Goal: Transaction & Acquisition: Purchase product/service

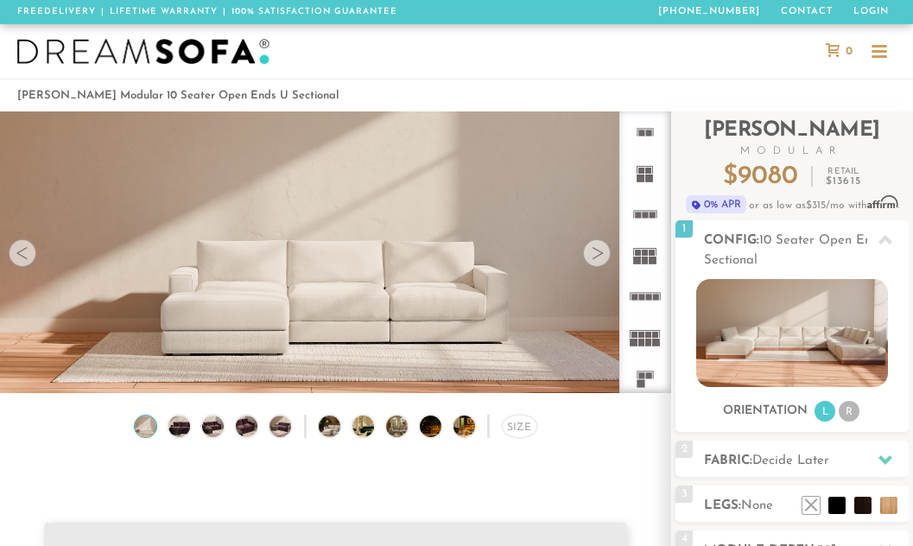
click at [597, 252] on div at bounding box center [597, 253] width 28 height 28
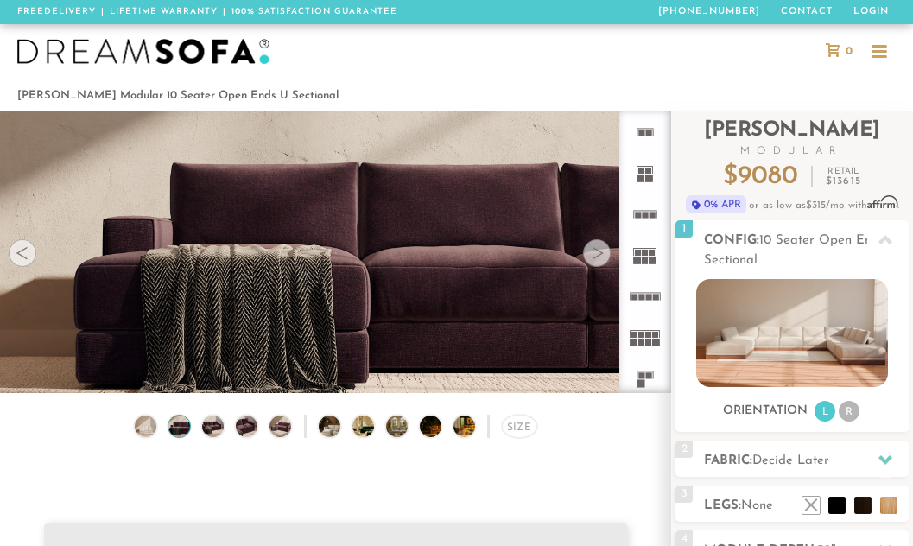
click at [597, 252] on div at bounding box center [597, 253] width 28 height 28
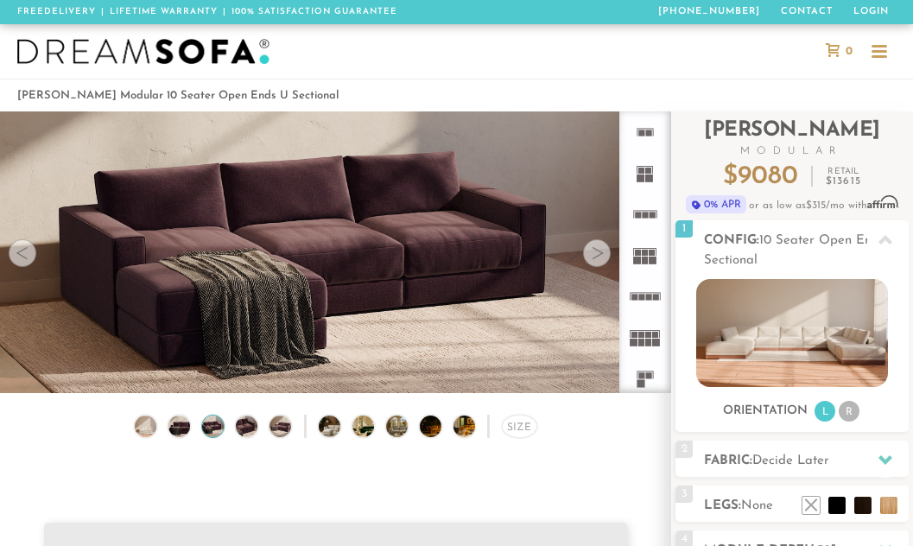
click at [597, 252] on div at bounding box center [597, 253] width 28 height 28
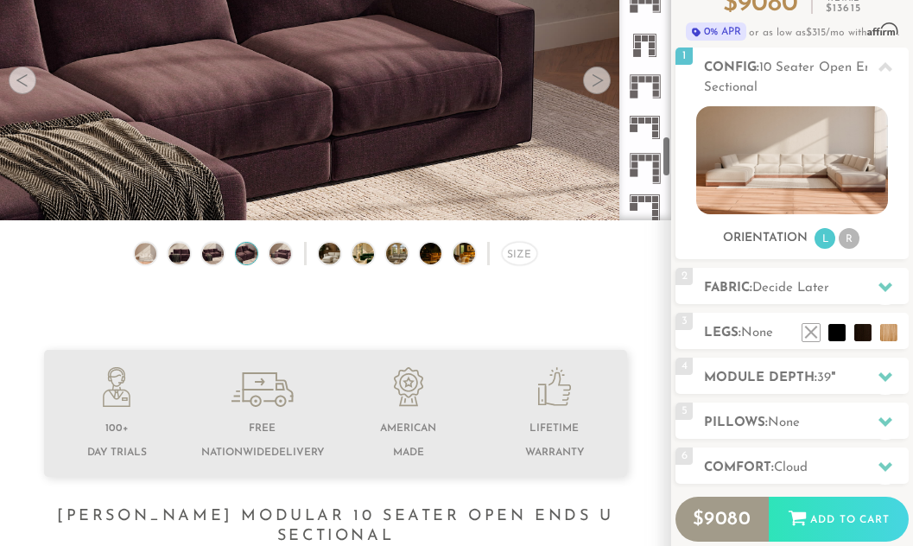
scroll to position [1336, 0]
click at [645, 183] on icon at bounding box center [645, 182] width 41 height 41
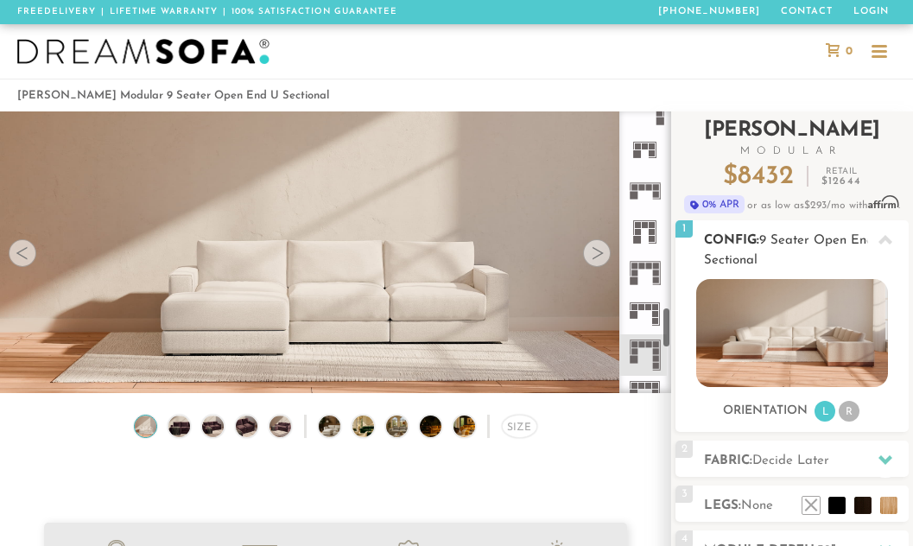
click at [805, 314] on img at bounding box center [791, 333] width 191 height 108
click at [854, 407] on li "R" at bounding box center [849, 411] width 21 height 21
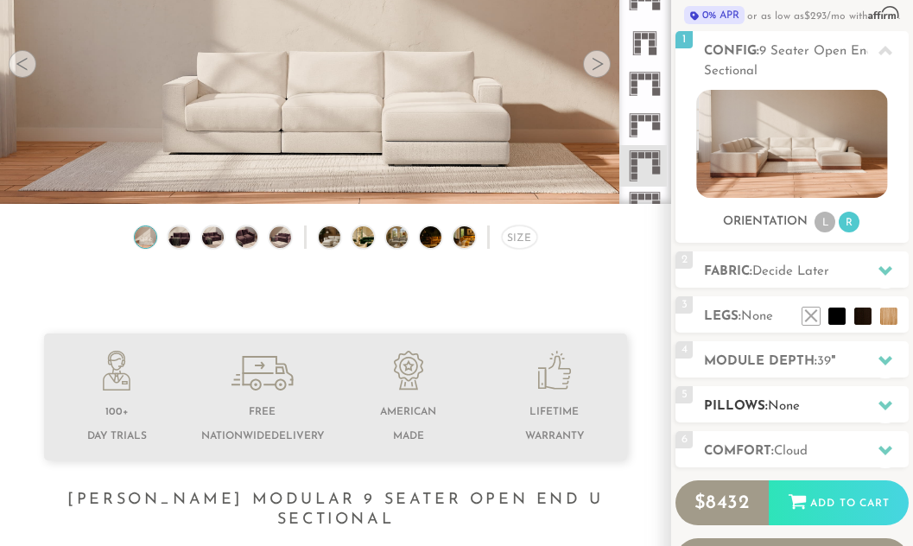
scroll to position [174, 0]
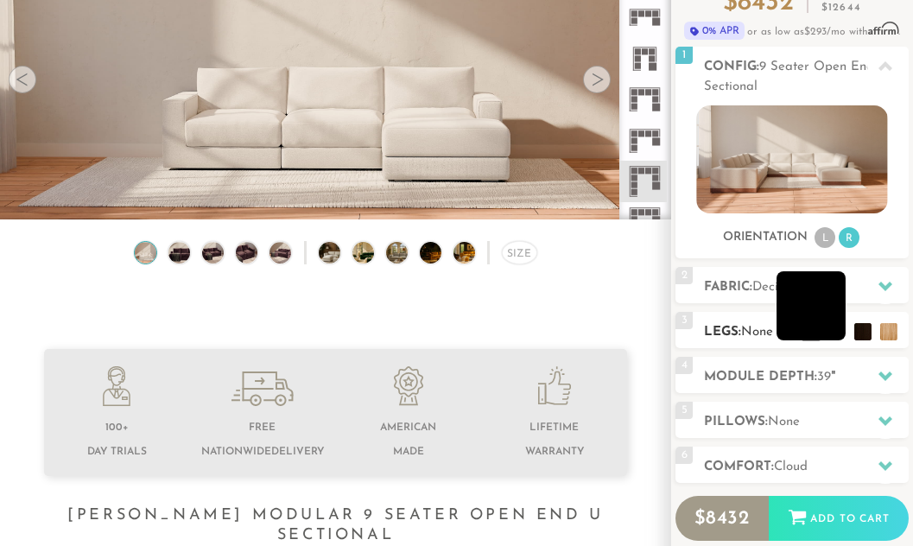
click at [830, 329] on li at bounding box center [811, 305] width 69 height 69
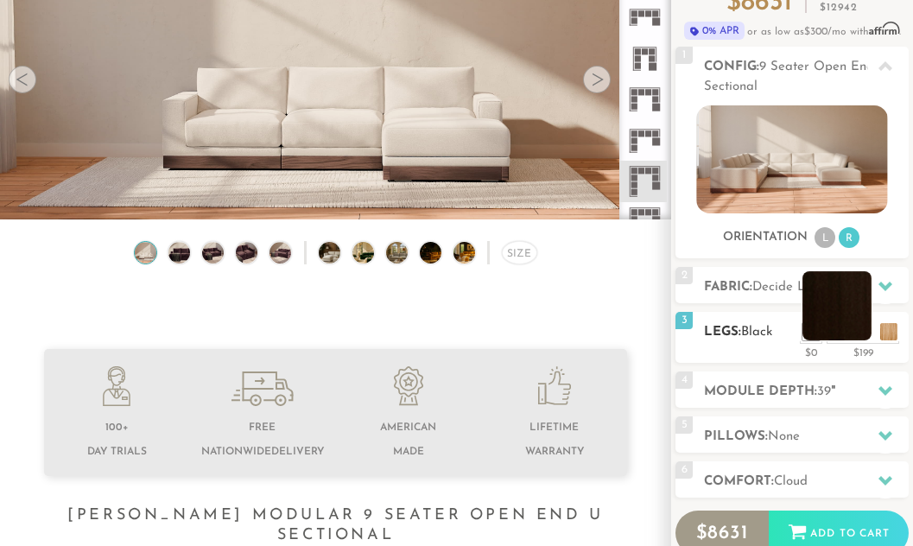
click at [863, 332] on li at bounding box center [836, 305] width 69 height 69
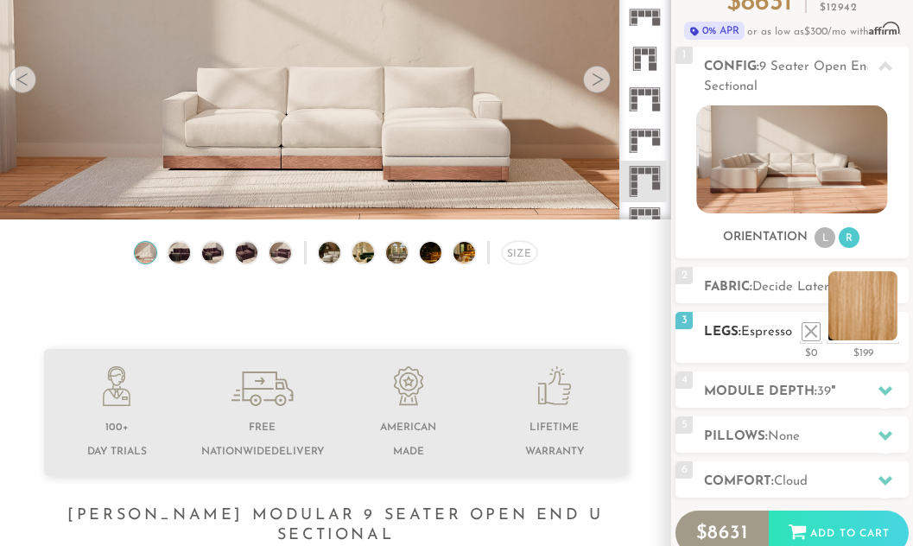
click at [894, 332] on li at bounding box center [862, 305] width 69 height 69
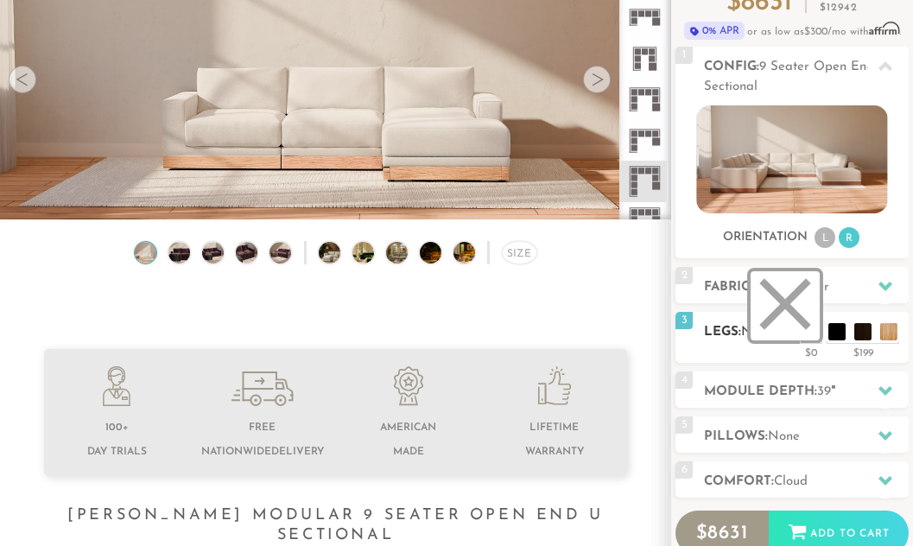
click at [814, 333] on li at bounding box center [785, 305] width 69 height 69
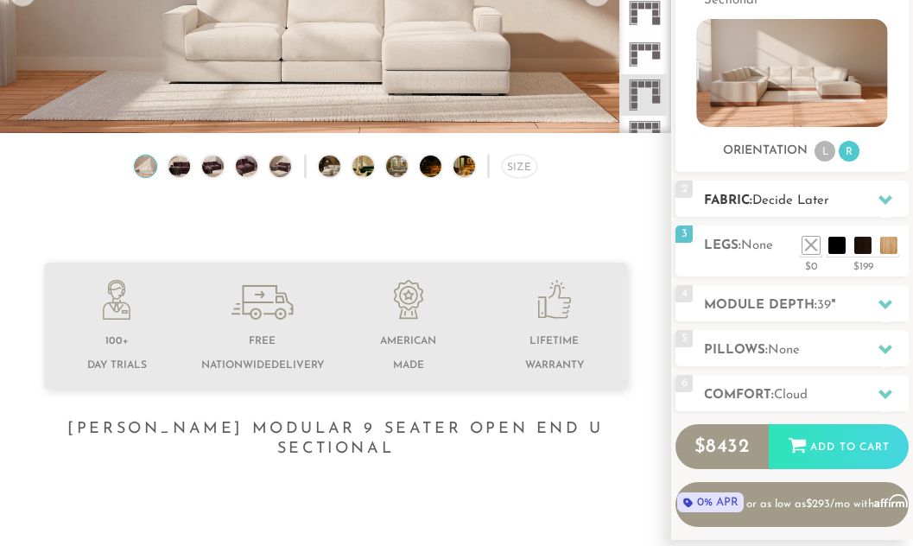
scroll to position [261, 0]
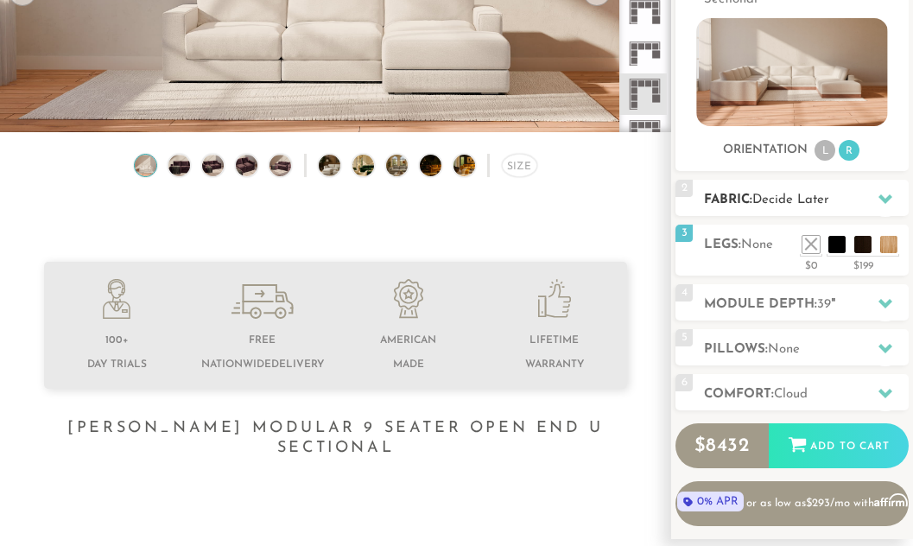
click at [782, 204] on span "Decide Later" at bounding box center [790, 199] width 77 height 13
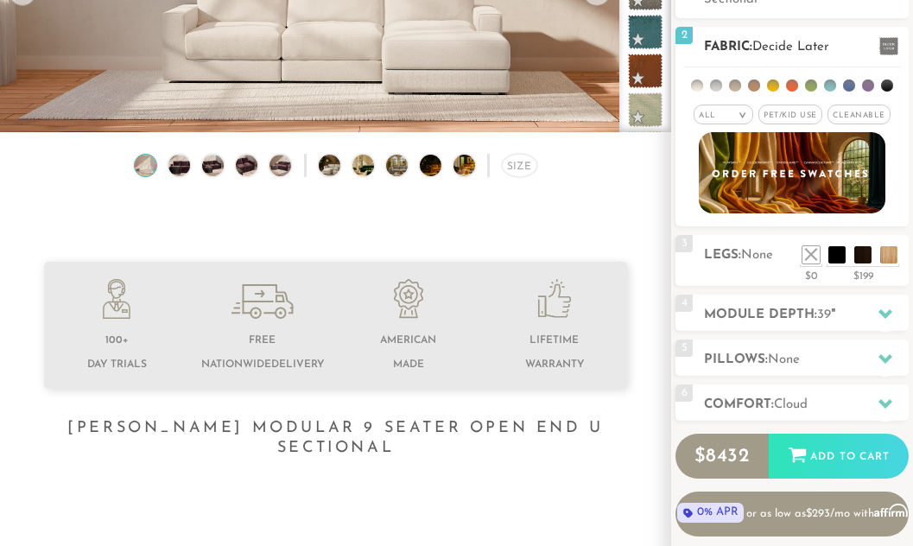
click at [716, 86] on li at bounding box center [716, 85] width 12 height 12
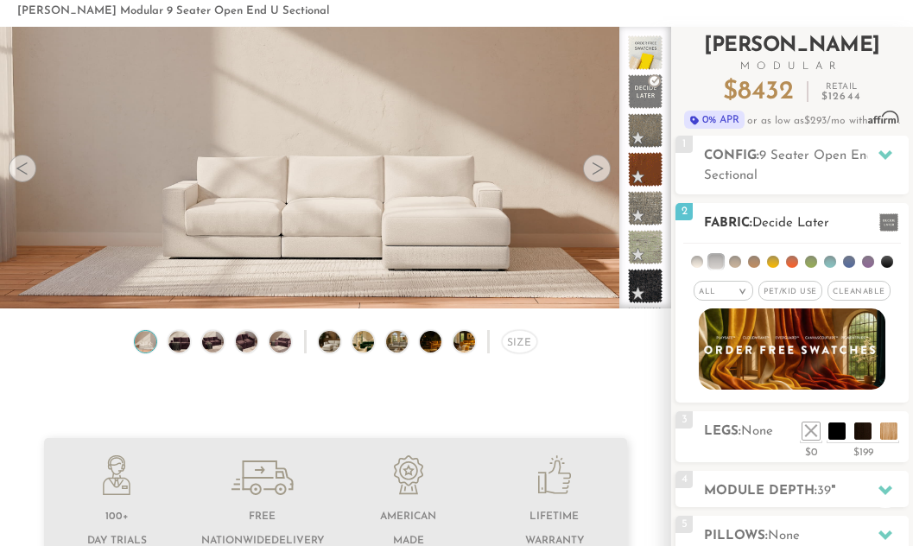
scroll to position [0, 0]
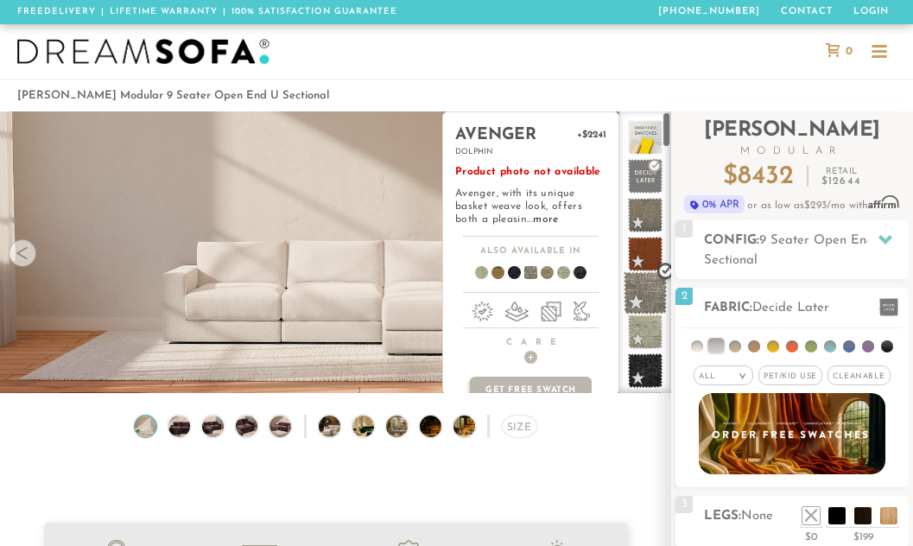
click at [647, 305] on span at bounding box center [645, 292] width 43 height 43
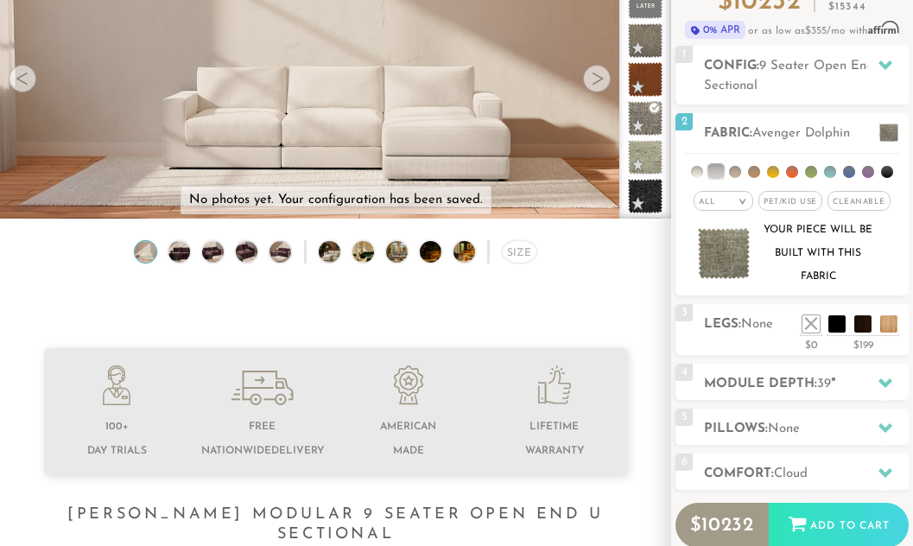
scroll to position [173, 0]
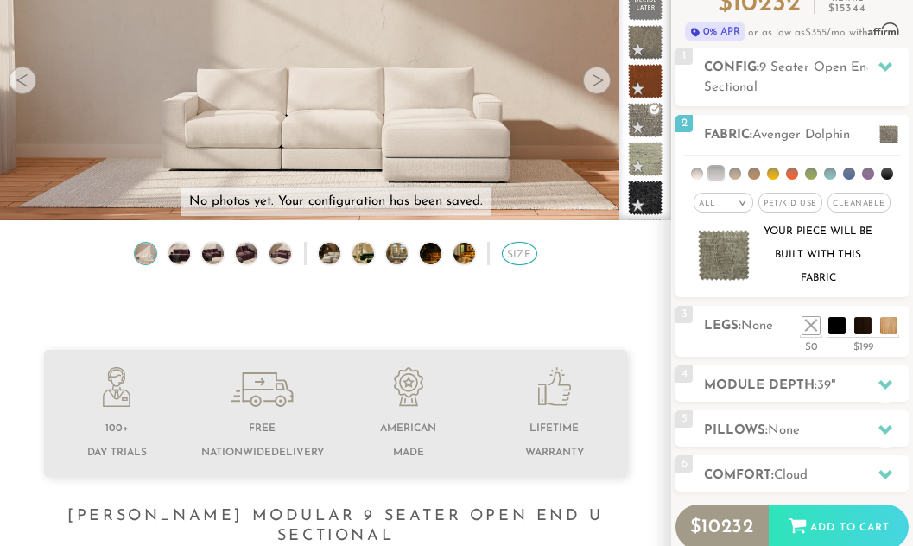
click at [527, 263] on div "Size" at bounding box center [519, 253] width 35 height 23
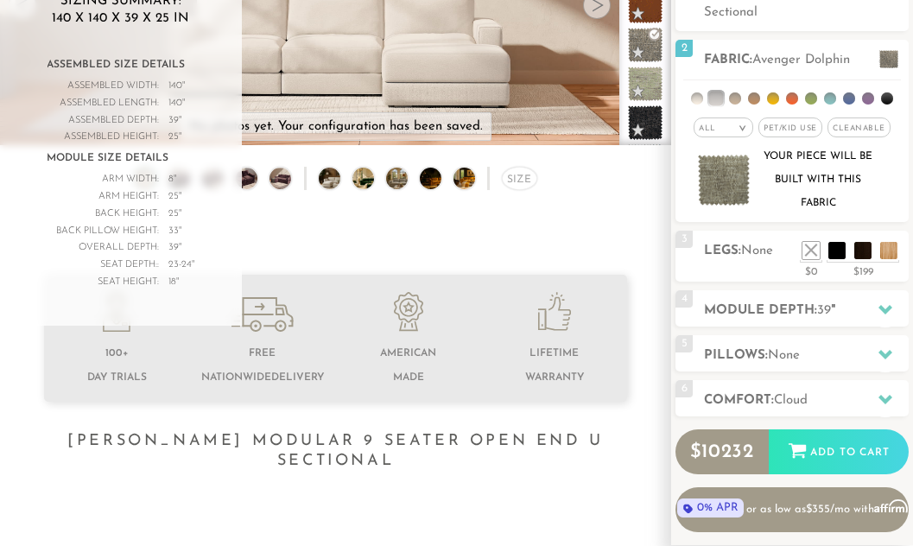
scroll to position [260, 0]
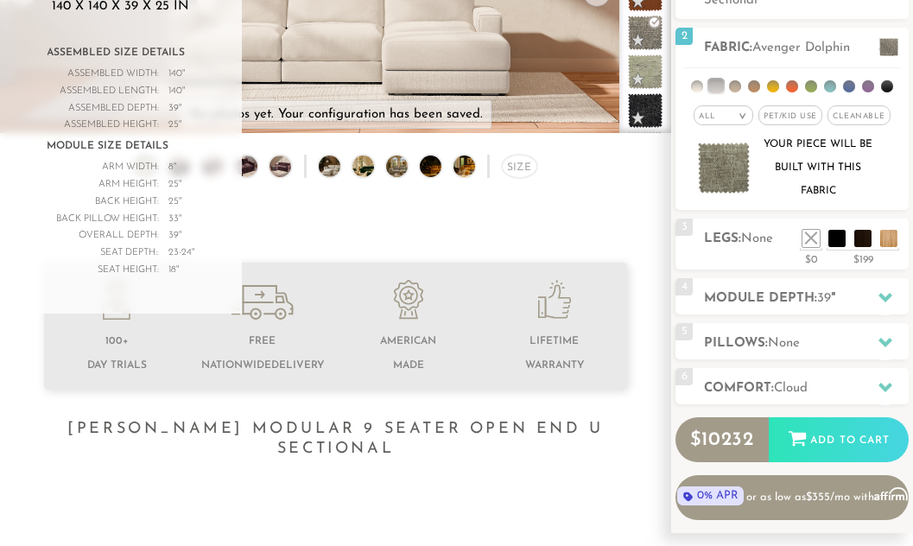
click at [181, 253] on span "23-24" at bounding box center [180, 252] width 23 height 17
click at [163, 171] on div "Arm Width: 8 "" at bounding box center [122, 167] width 148 height 17
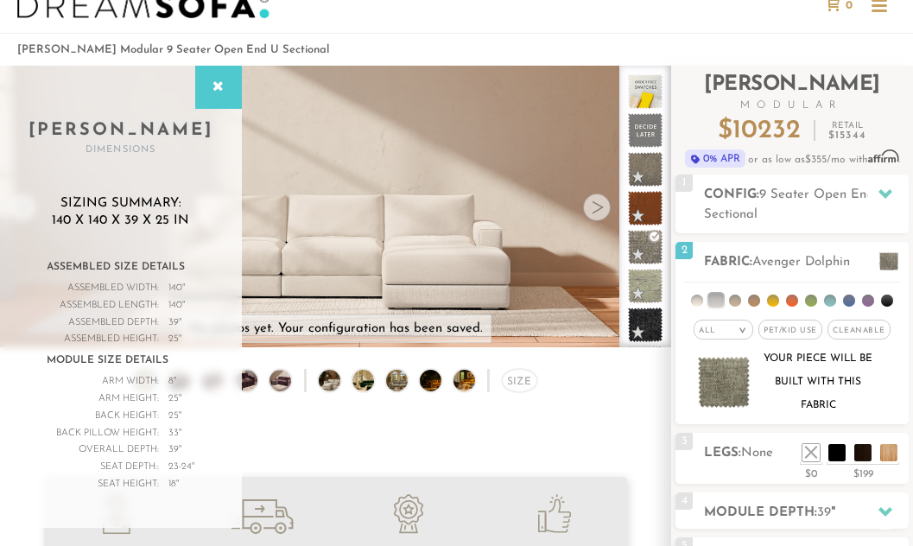
scroll to position [0, 0]
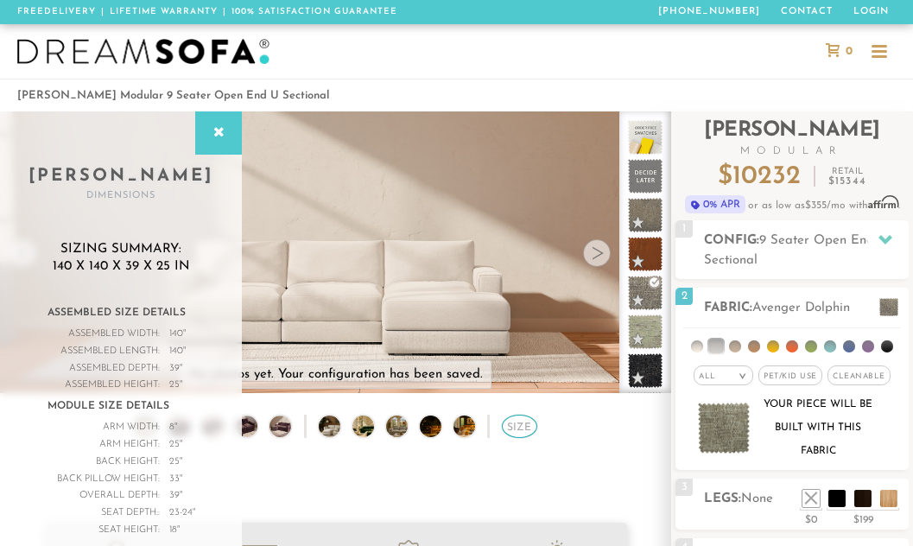
click at [521, 436] on div "Size" at bounding box center [519, 426] width 35 height 23
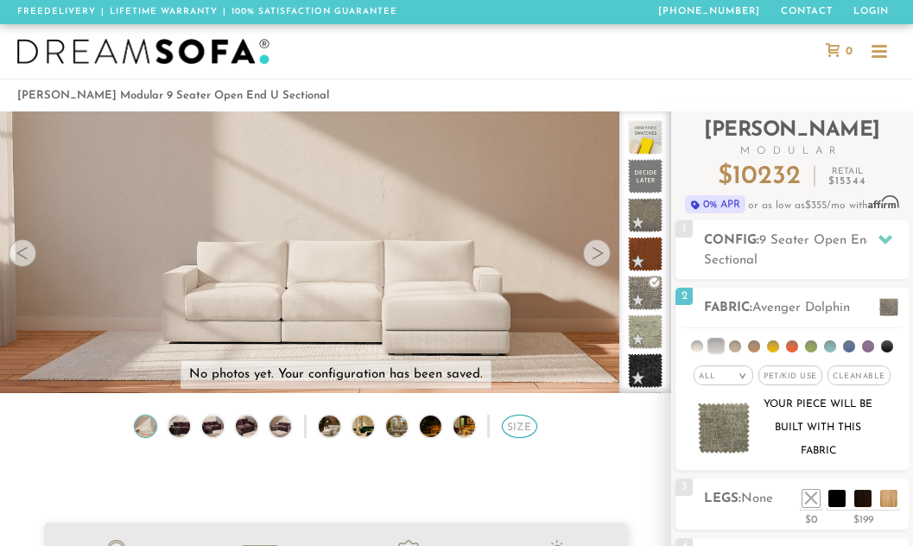
click at [521, 434] on div "Size" at bounding box center [519, 426] width 35 height 23
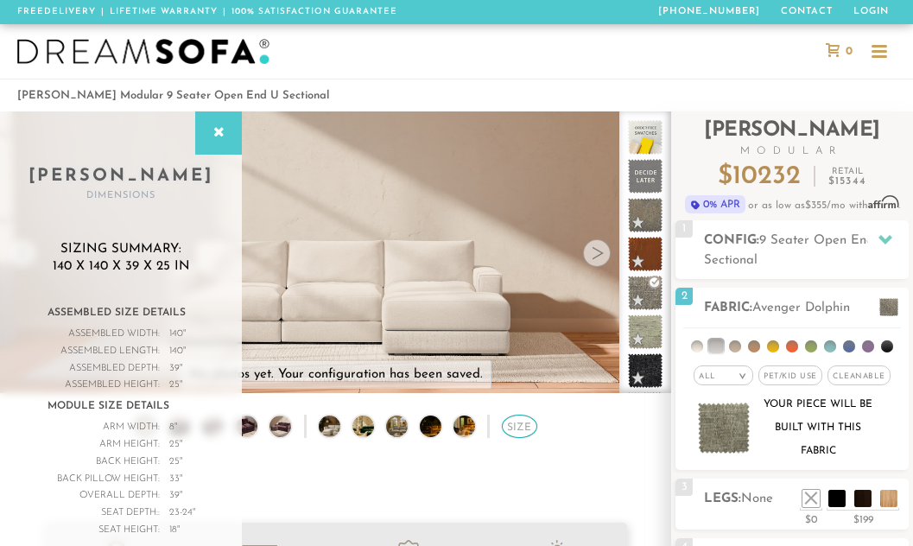
click at [521, 434] on div "Size" at bounding box center [519, 426] width 35 height 23
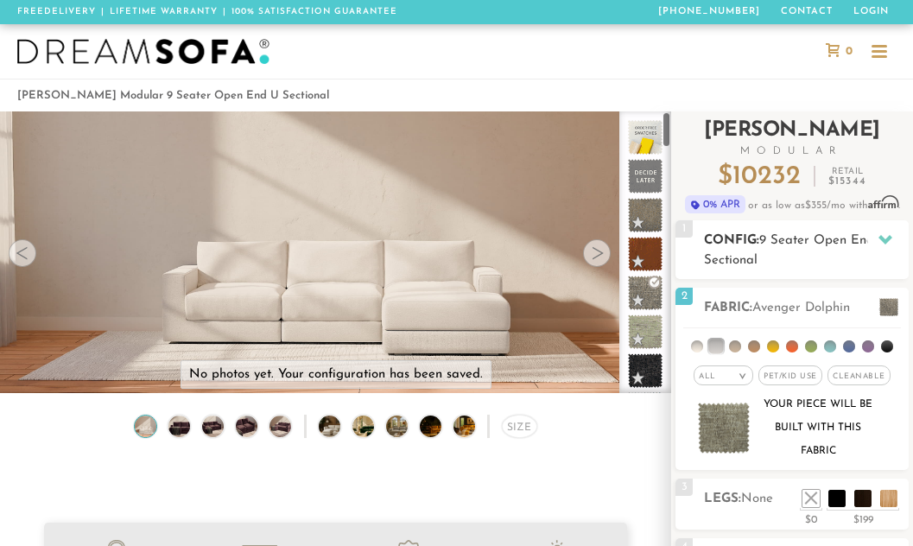
click at [845, 251] on h2 "Config: 9 Seater Open End U Sectional" at bounding box center [806, 251] width 205 height 40
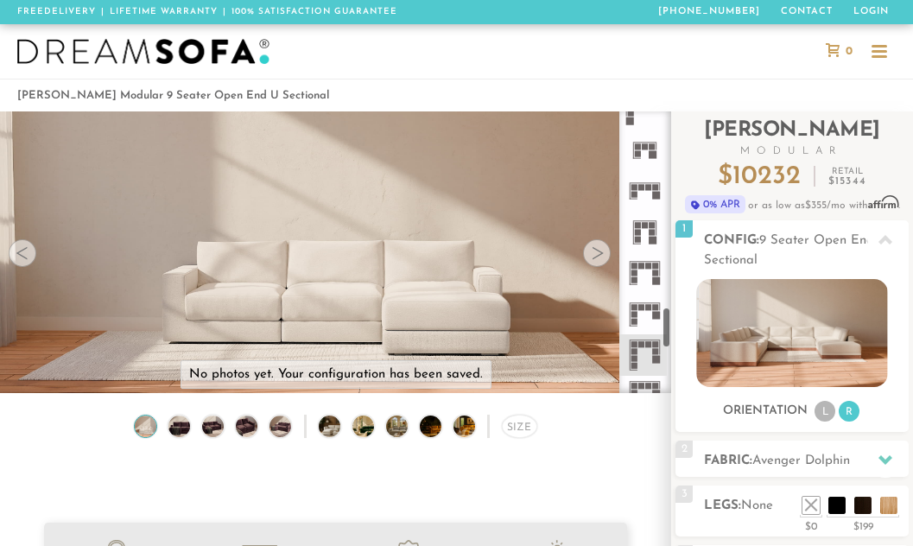
click at [656, 264] on rect at bounding box center [656, 266] width 6 height 6
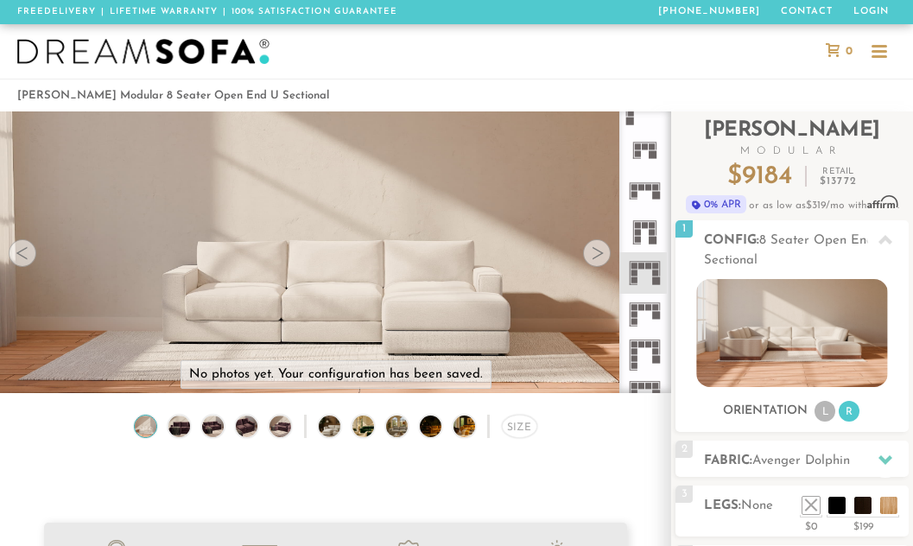
click at [646, 340] on rect at bounding box center [645, 339] width 30 height 1
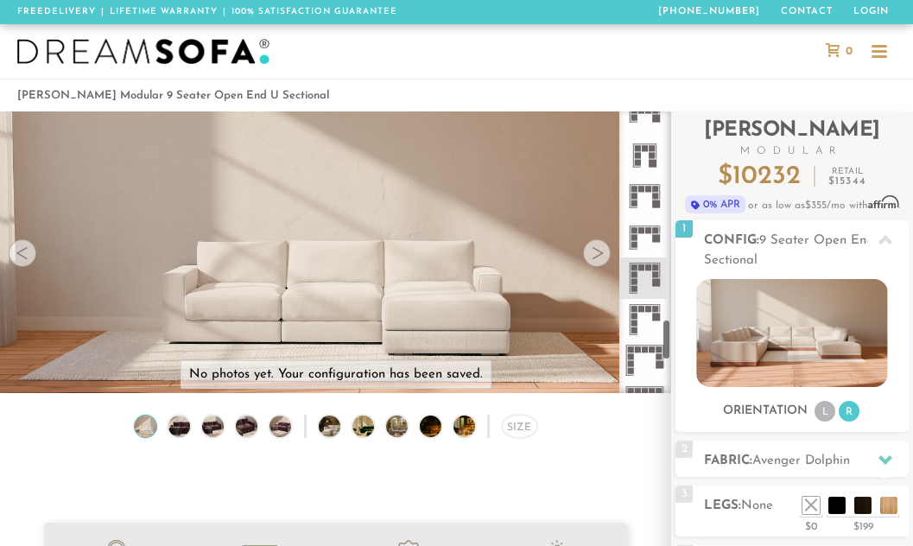
scroll to position [1423, 0]
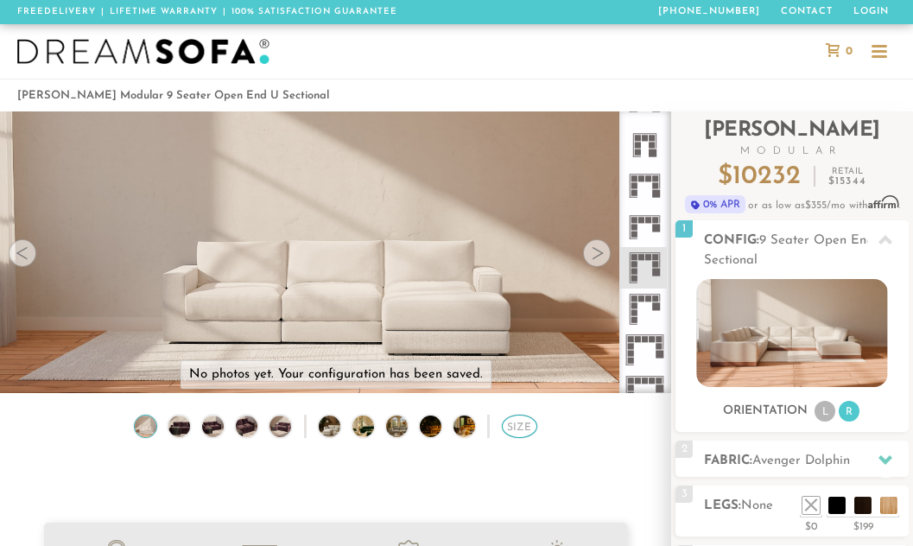
click at [516, 430] on div "Size" at bounding box center [519, 426] width 35 height 23
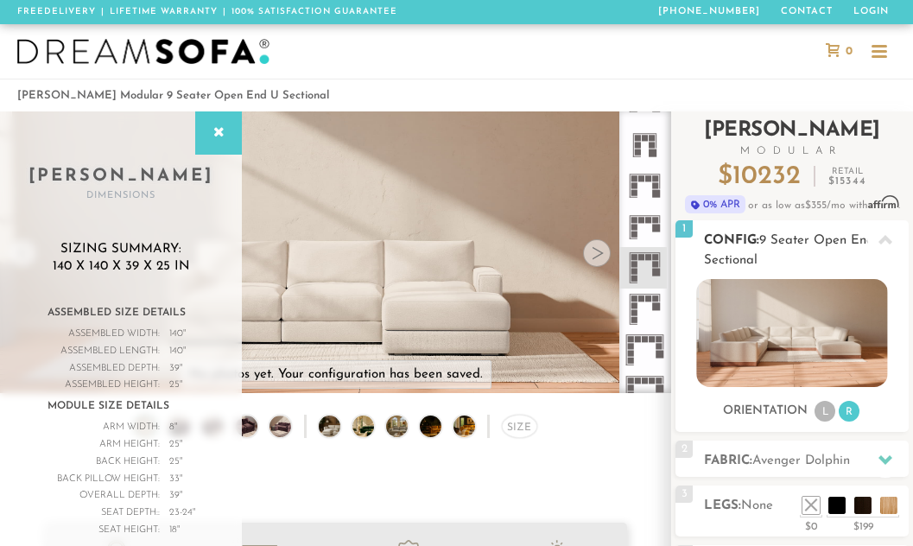
click at [789, 326] on img at bounding box center [791, 333] width 191 height 108
click at [831, 408] on li "L" at bounding box center [825, 411] width 21 height 21
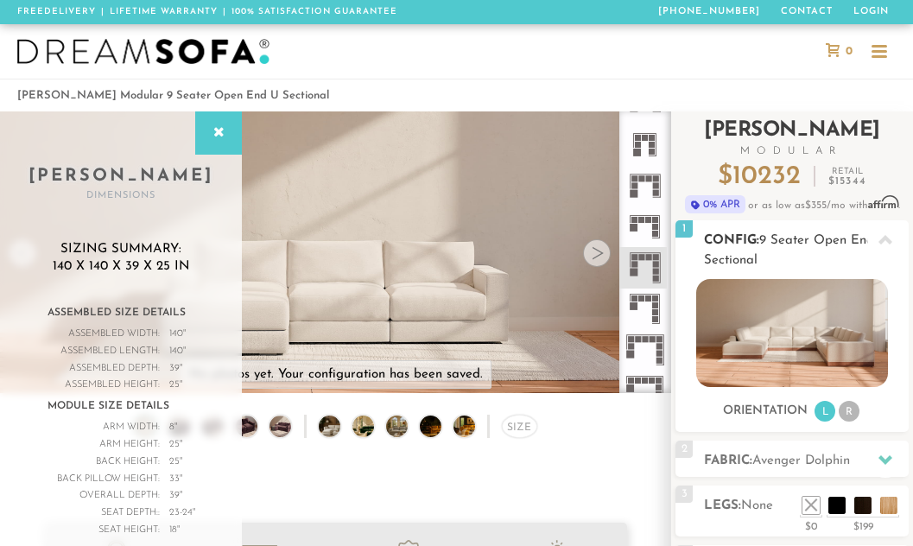
click at [847, 409] on li "R" at bounding box center [849, 411] width 21 height 21
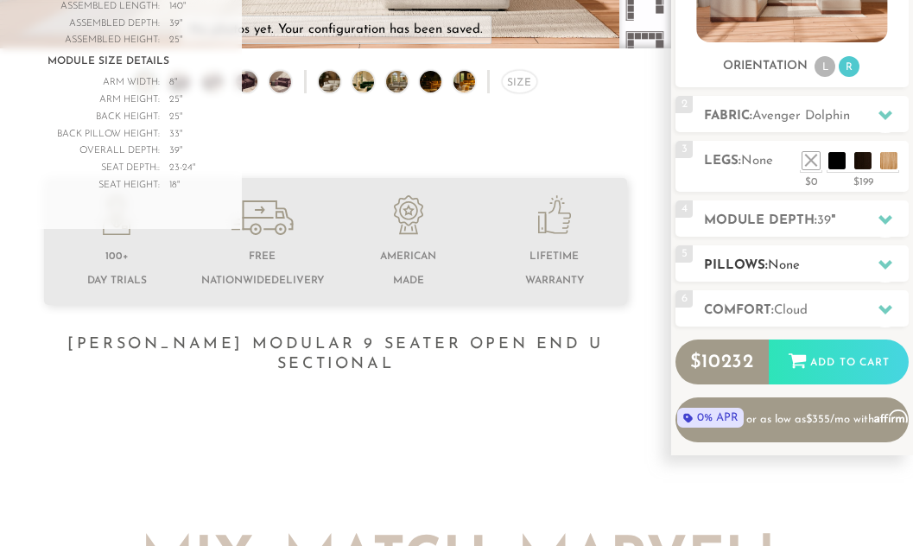
scroll to position [346, 0]
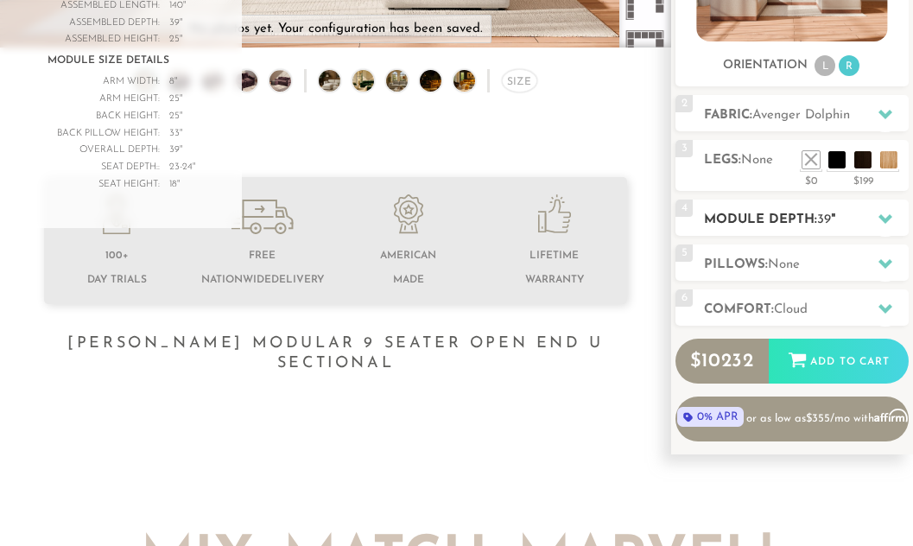
click at [764, 227] on h2 "Module Depth: 39 "" at bounding box center [806, 220] width 205 height 20
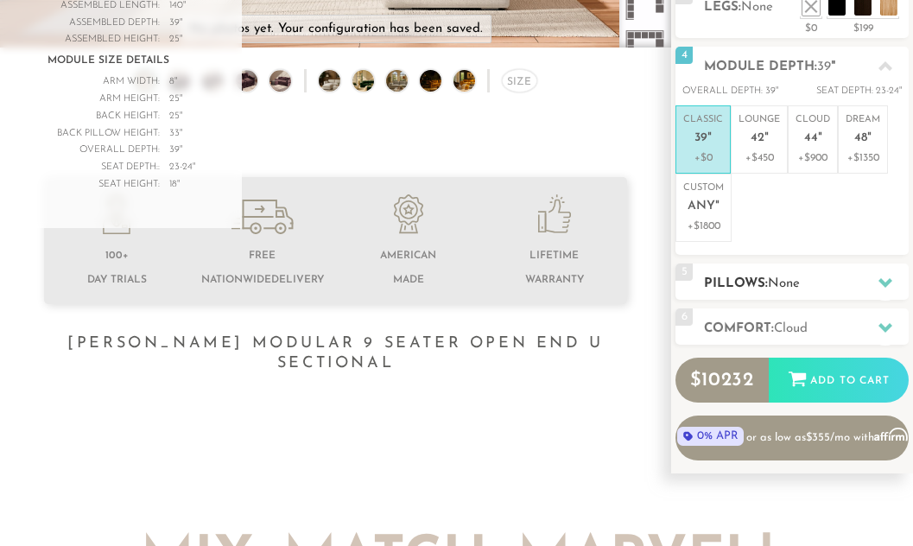
click at [760, 283] on h2 "Pillows: None" at bounding box center [806, 284] width 205 height 20
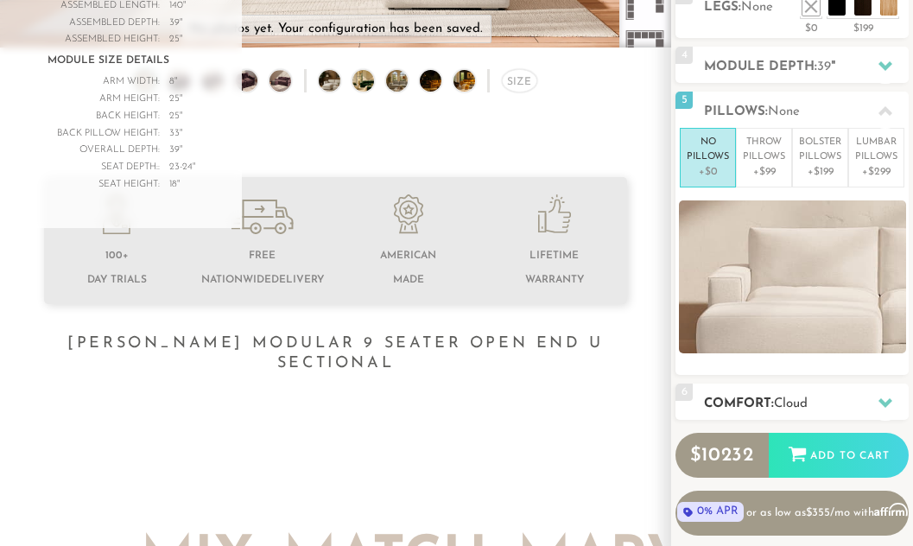
click at [743, 407] on h2 "Comfort: the Cloud" at bounding box center [806, 404] width 205 height 20
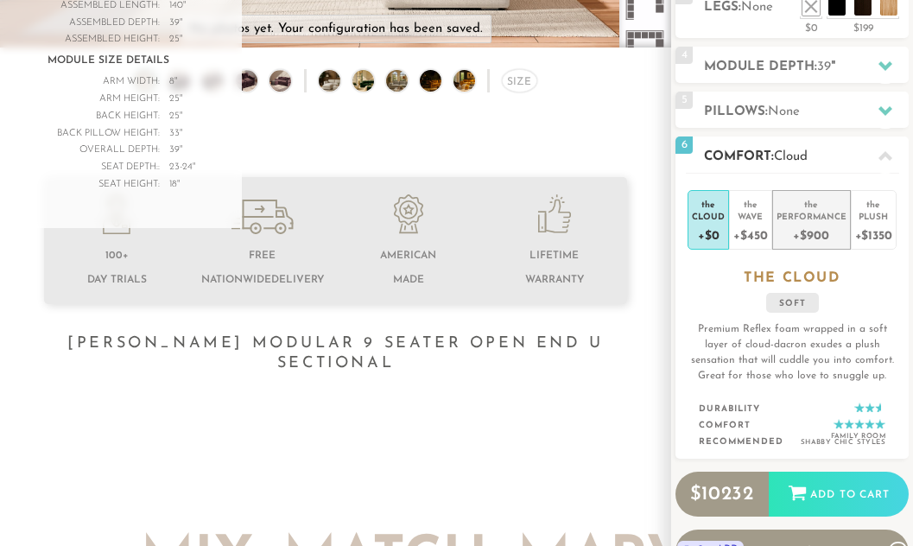
click at [815, 226] on div "+$900" at bounding box center [812, 234] width 70 height 25
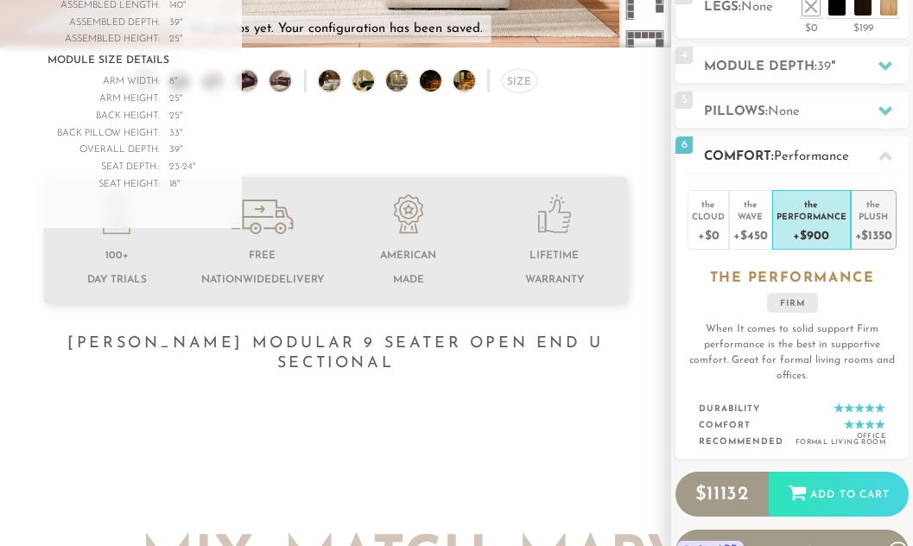
click at [870, 221] on div "Plush" at bounding box center [873, 216] width 37 height 12
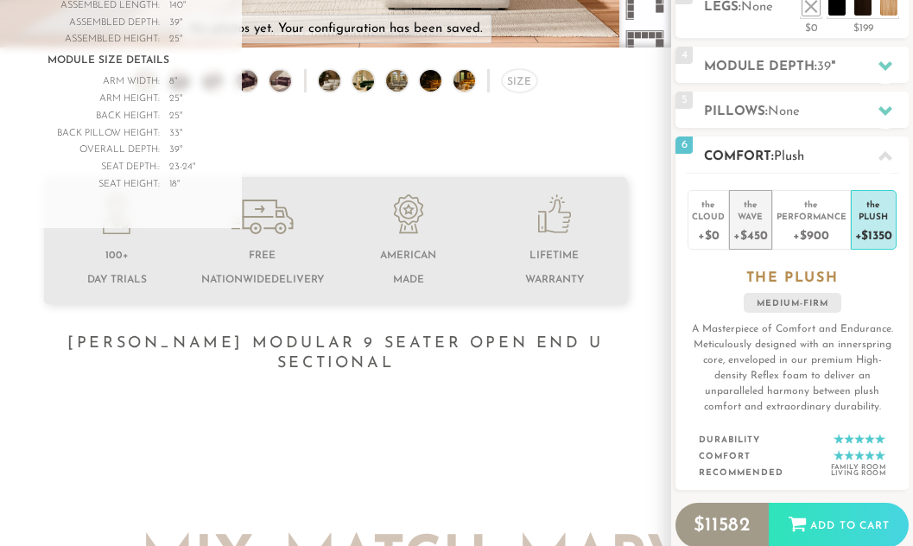
click at [760, 225] on div "+$450" at bounding box center [750, 234] width 34 height 25
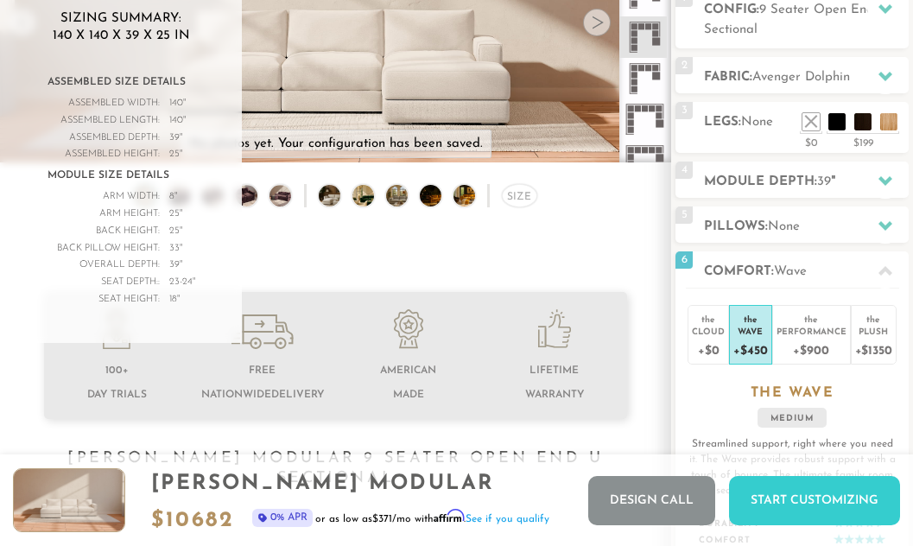
scroll to position [229, 0]
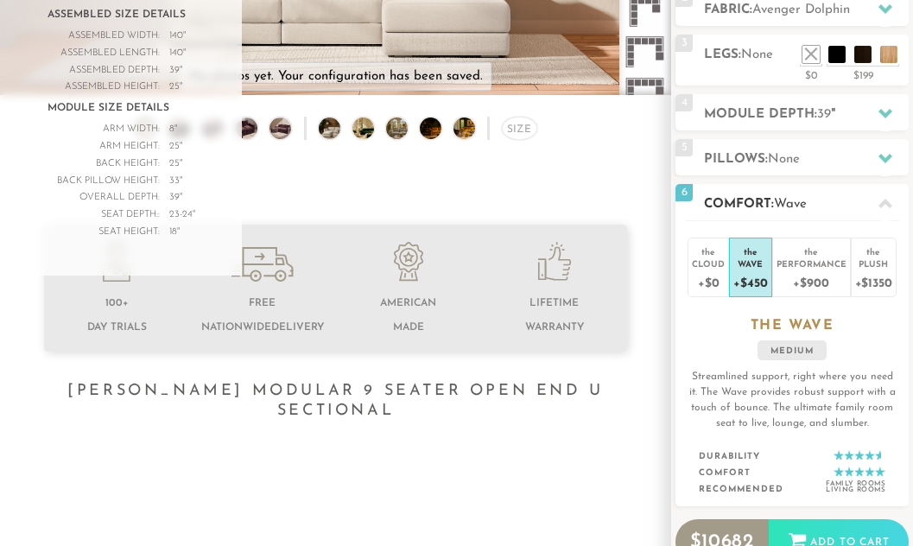
scroll to position [268, 0]
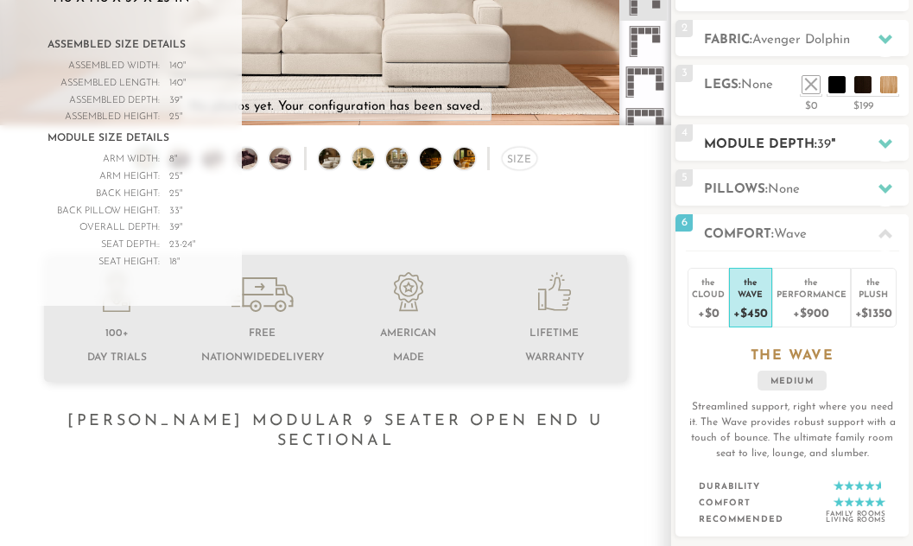
click at [792, 140] on h2 "Module Depth: 39 "" at bounding box center [806, 145] width 205 height 20
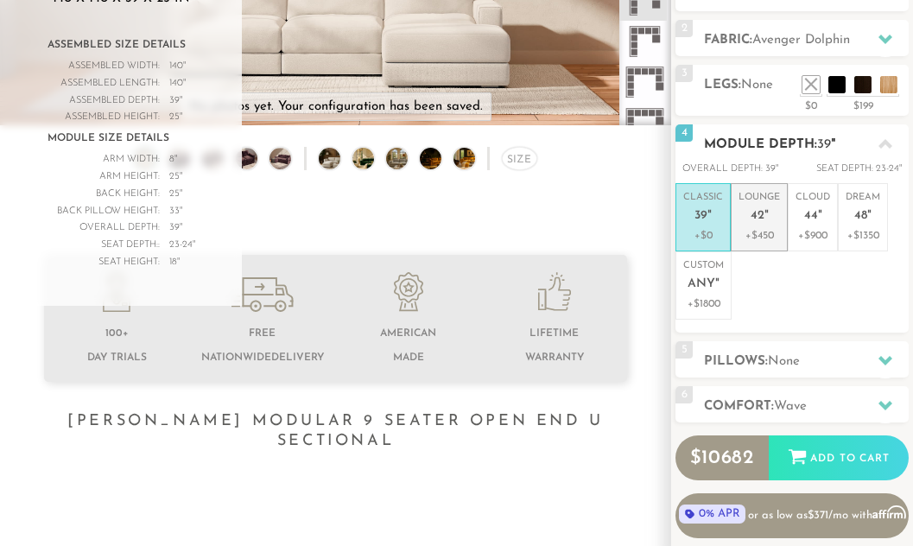
click at [765, 240] on p "+$450" at bounding box center [759, 236] width 41 height 16
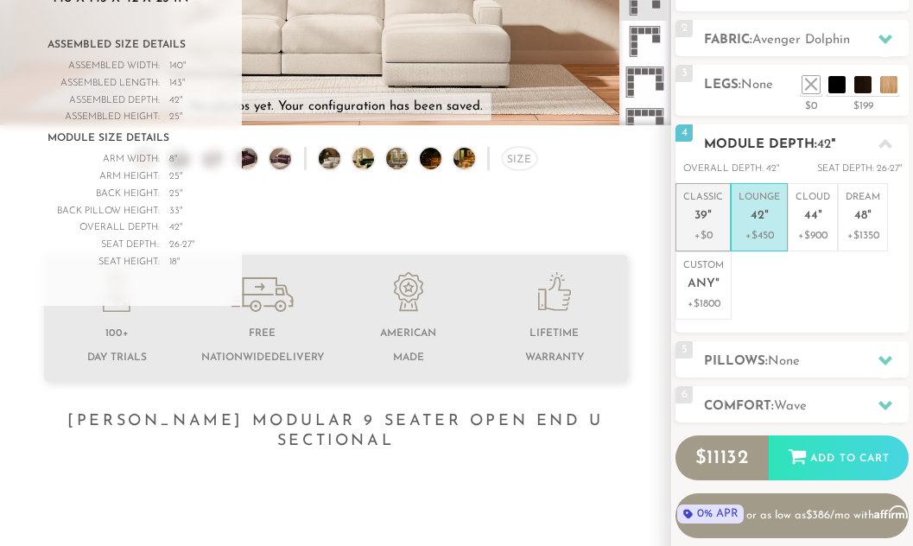
click at [710, 236] on p "+$0" at bounding box center [703, 236] width 40 height 16
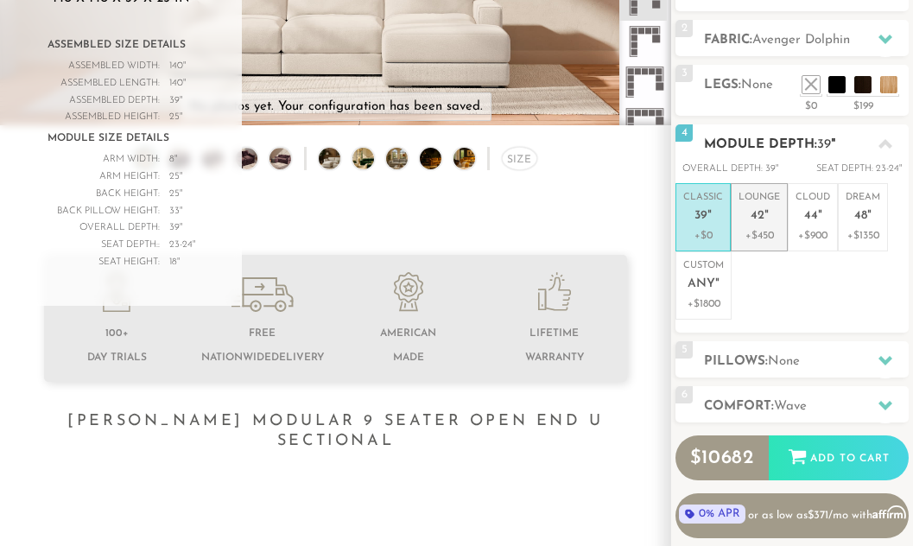
click at [761, 222] on span "42" at bounding box center [758, 216] width 14 height 15
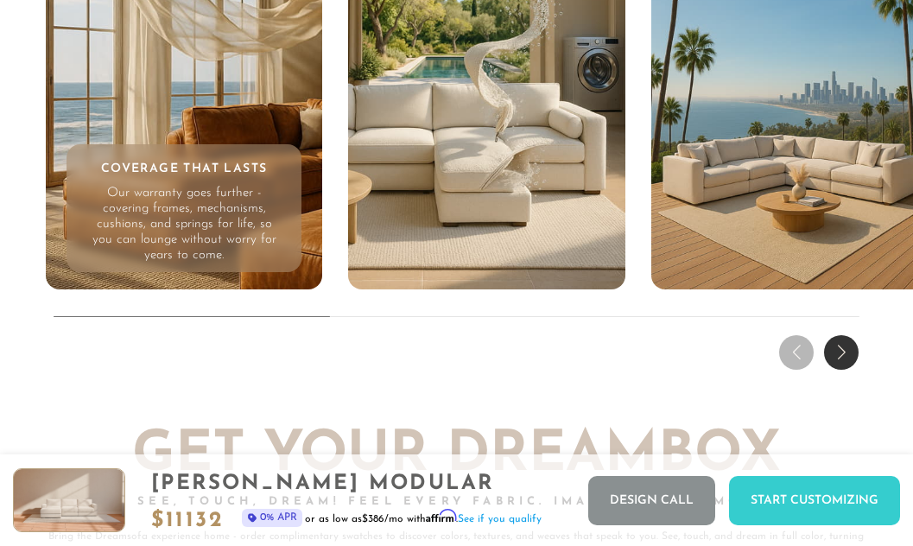
scroll to position [14516, 0]
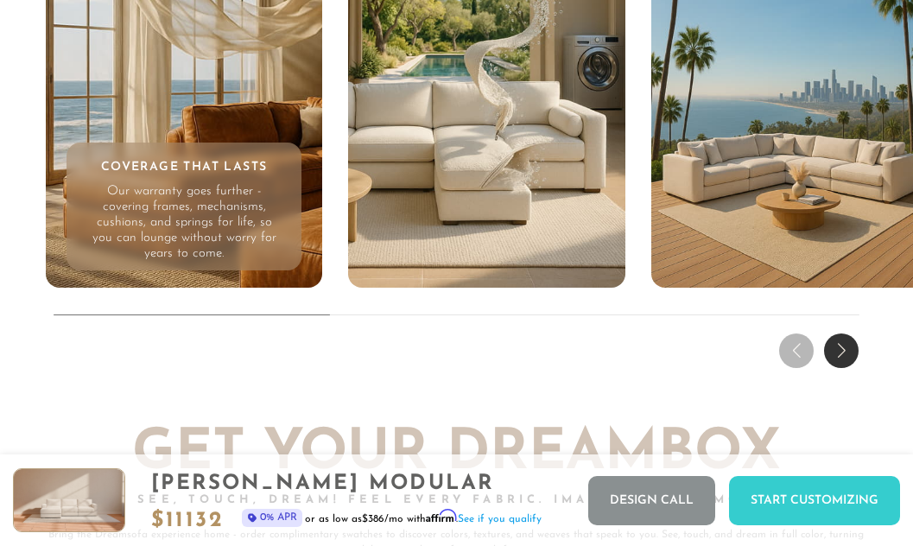
click at [164, 205] on p "Our warranty goes further - covering frames, mechanisms, cushions, and springs …" at bounding box center [184, 223] width 196 height 78
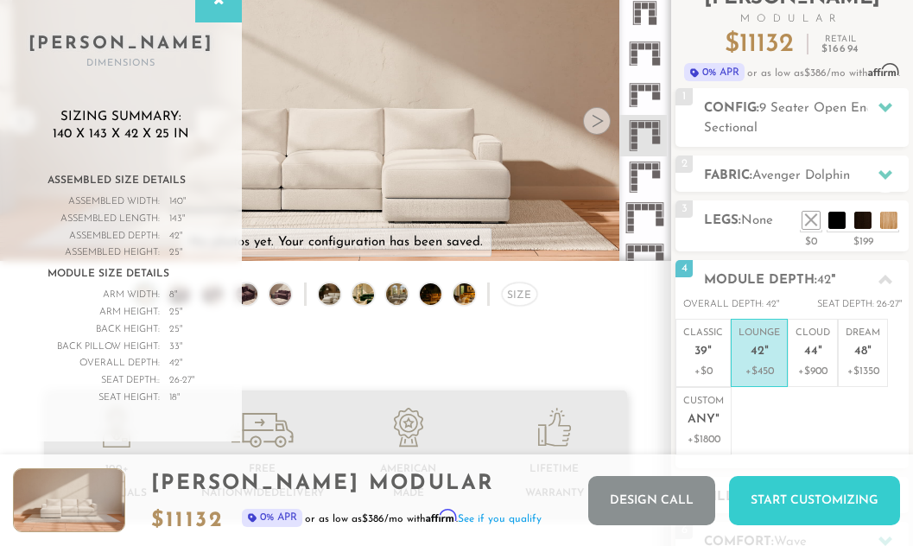
scroll to position [0, 0]
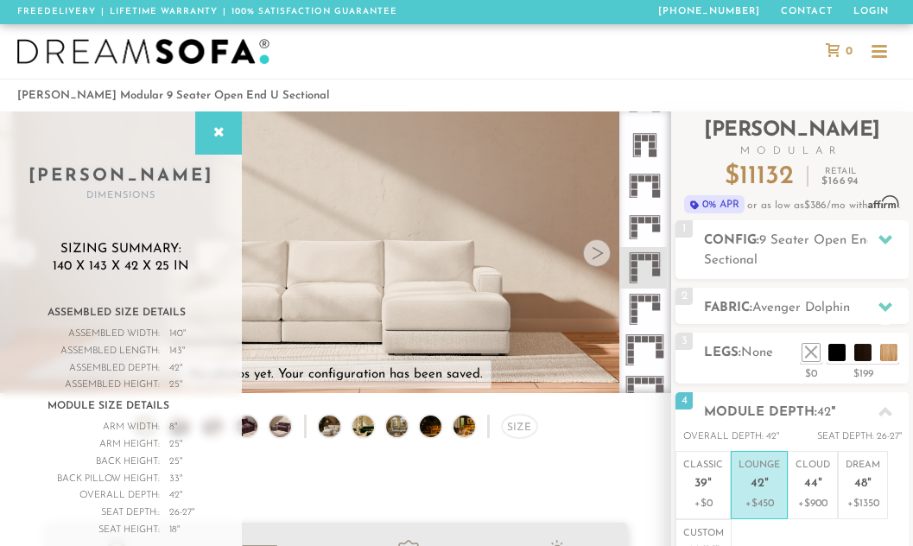
click at [593, 256] on div at bounding box center [597, 253] width 28 height 28
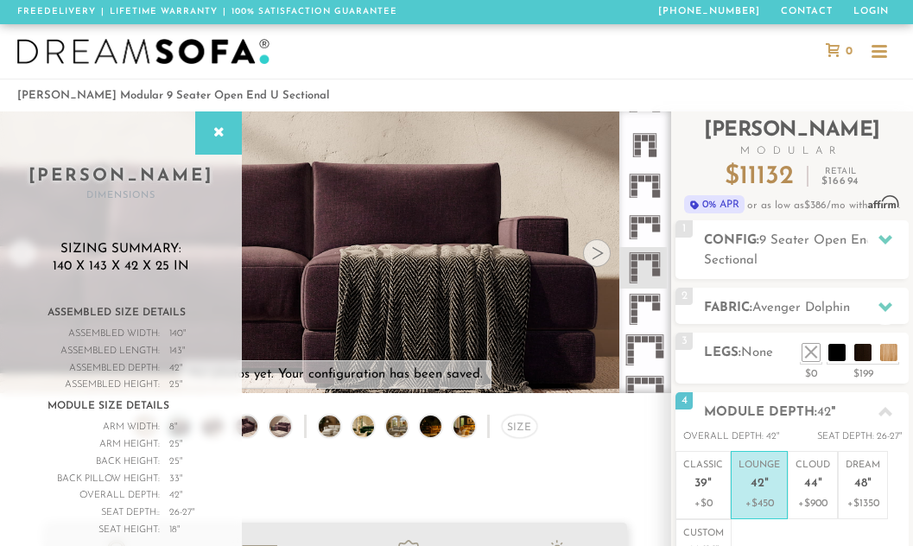
click at [593, 256] on div at bounding box center [597, 253] width 28 height 28
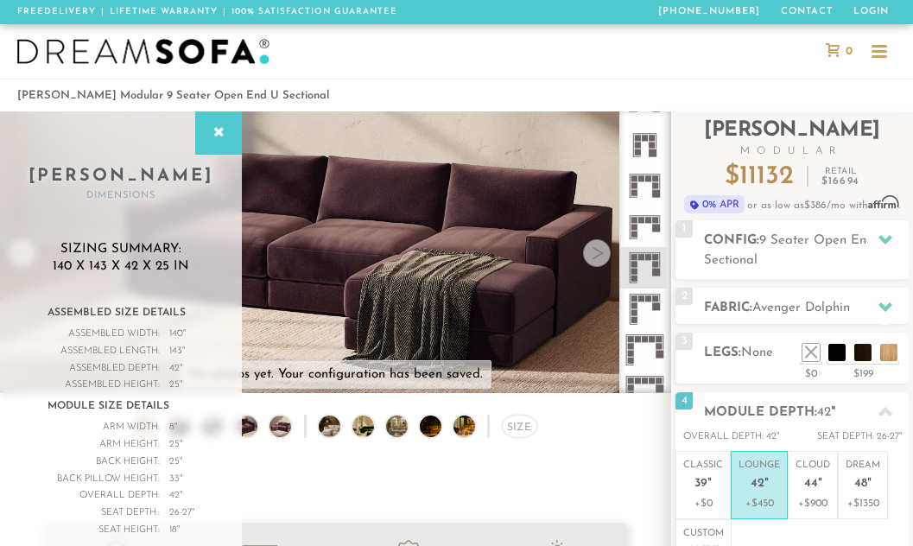
click at [593, 256] on div at bounding box center [597, 253] width 28 height 28
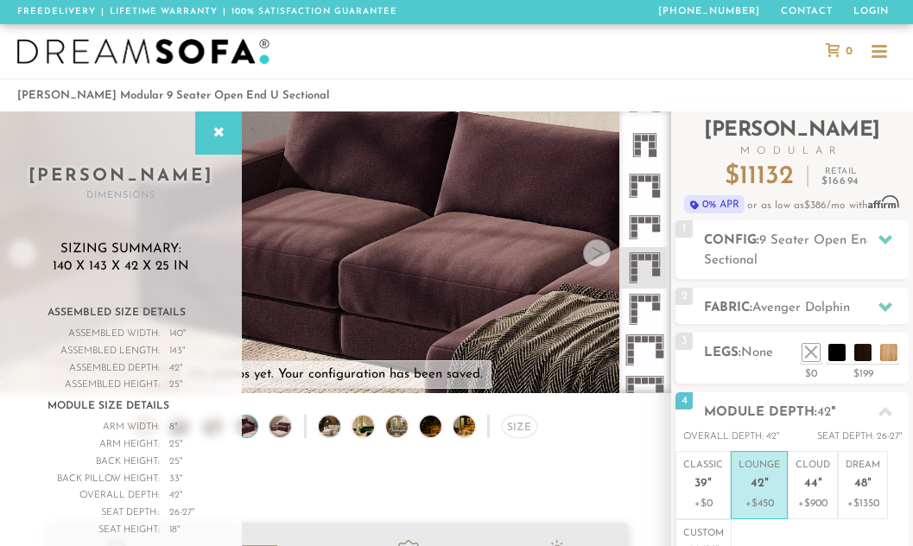
click at [593, 256] on div at bounding box center [597, 253] width 28 height 28
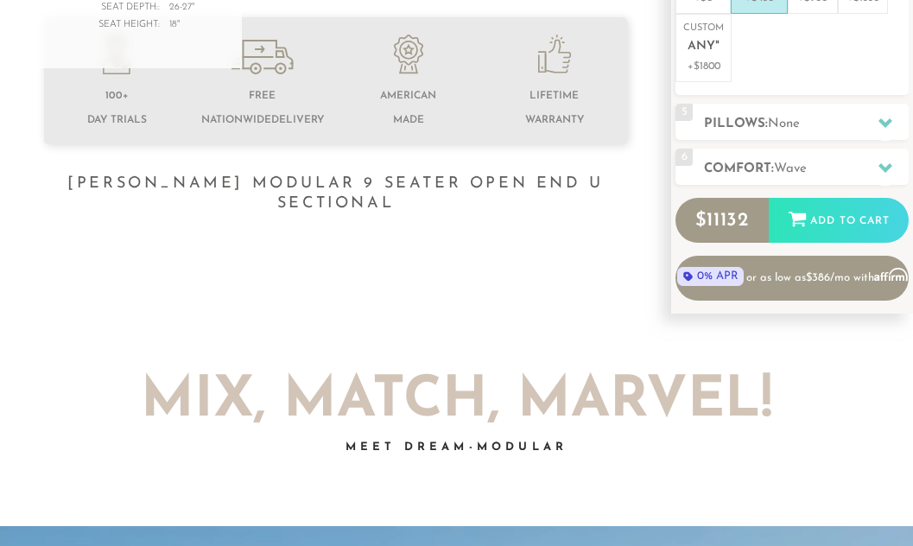
scroll to position [496, 0]
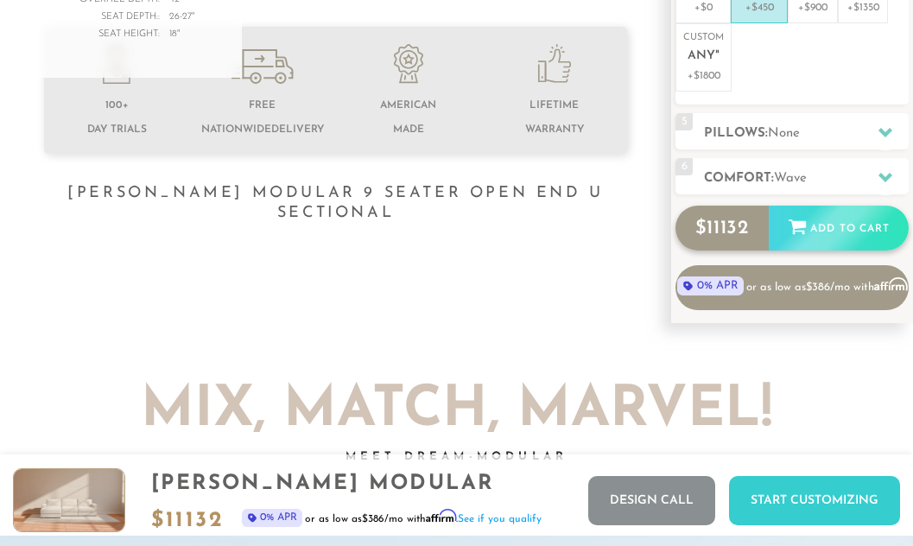
click at [821, 233] on div "Add to Cart" at bounding box center [839, 229] width 140 height 47
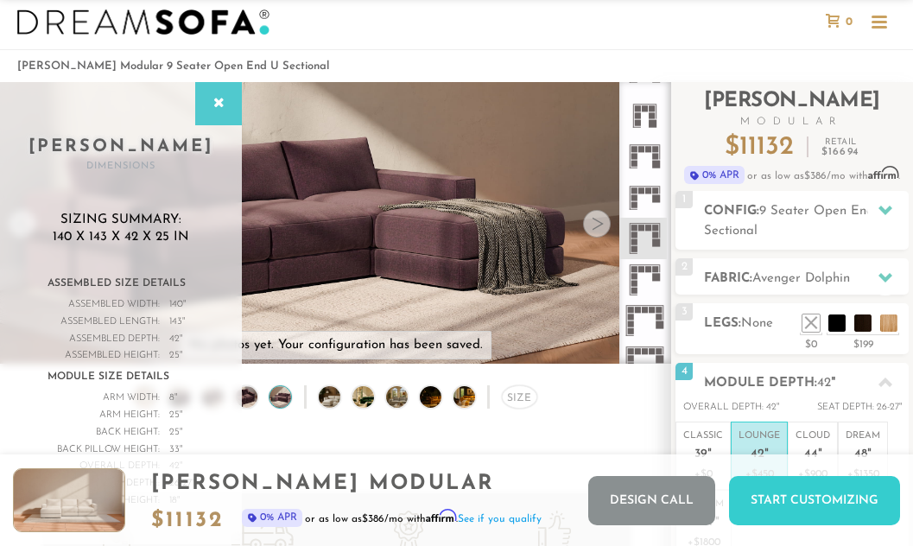
scroll to position [0, 0]
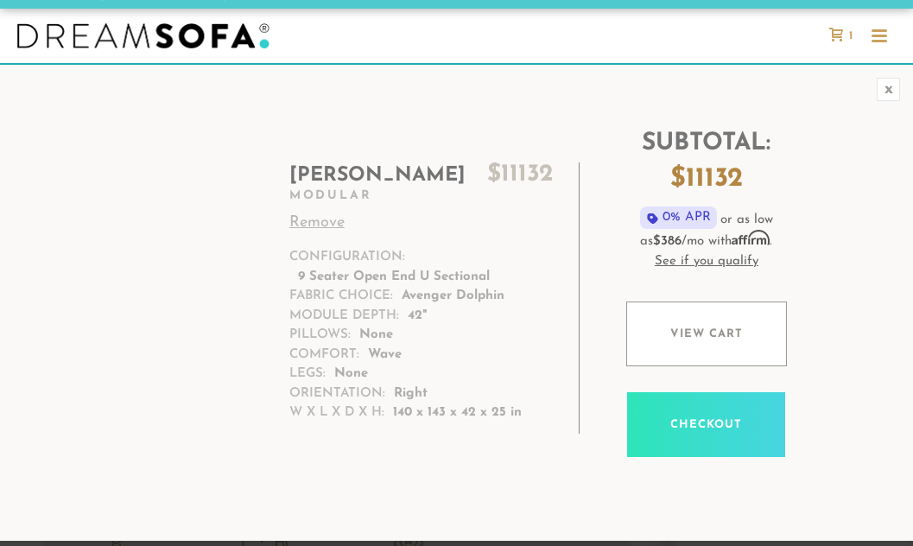
scroll to position [5, 0]
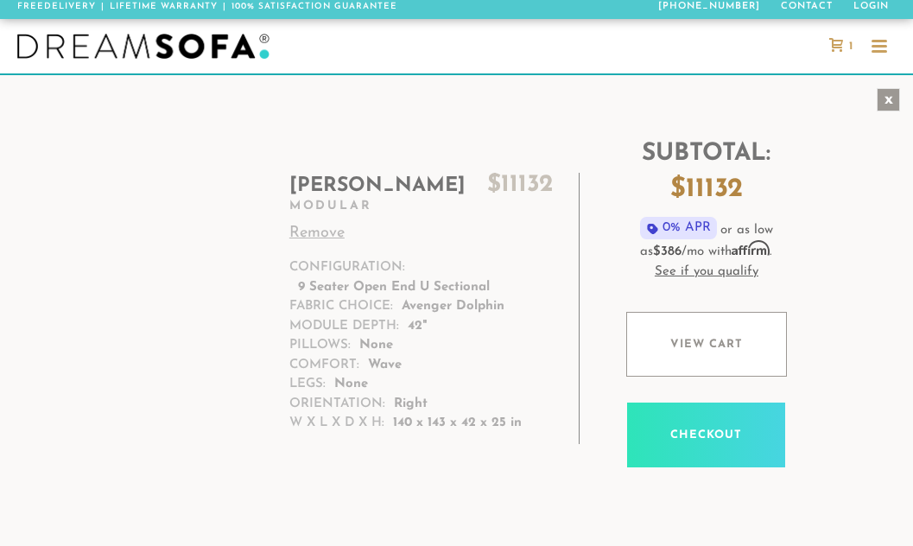
click at [890, 92] on div "x" at bounding box center [888, 99] width 23 height 23
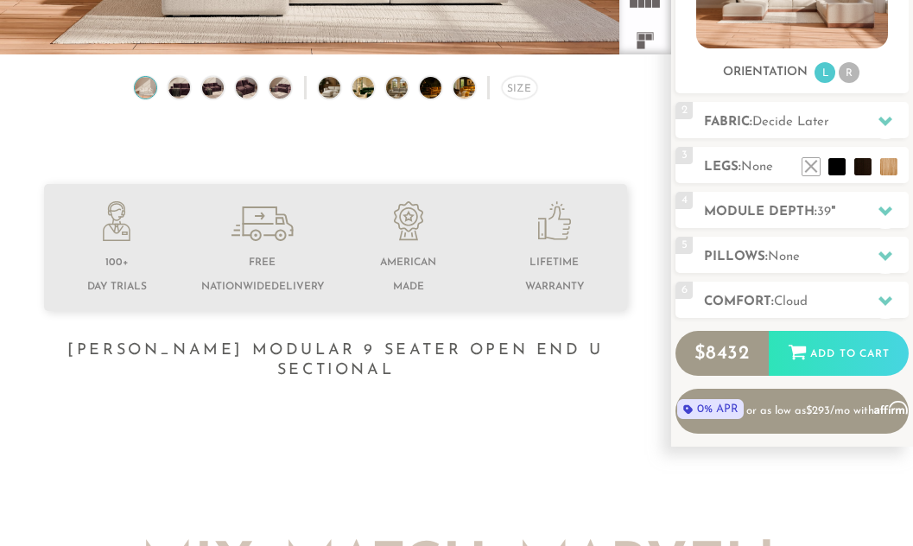
scroll to position [352, 0]
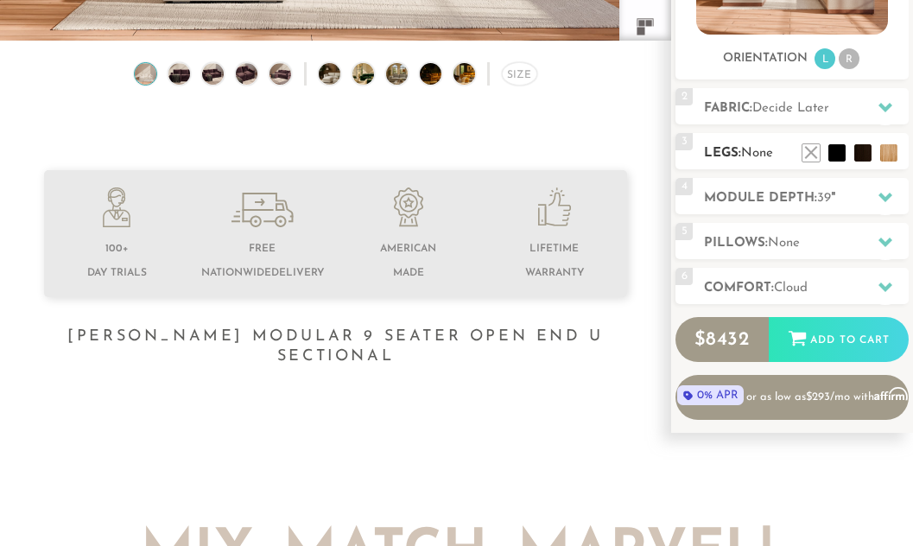
click at [739, 153] on h2 "Legs: None" at bounding box center [806, 153] width 205 height 20
click at [793, 145] on h2 "Legs: None" at bounding box center [806, 153] width 205 height 20
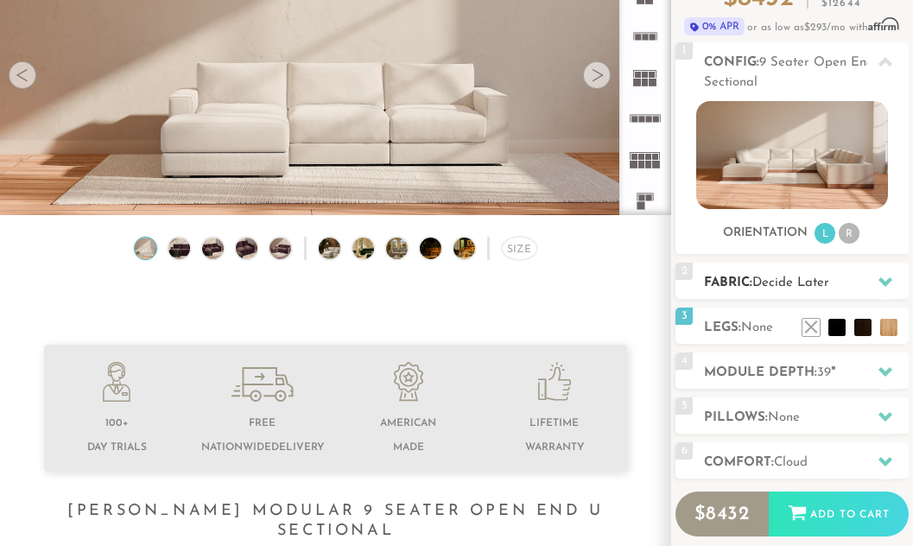
scroll to position [180, 0]
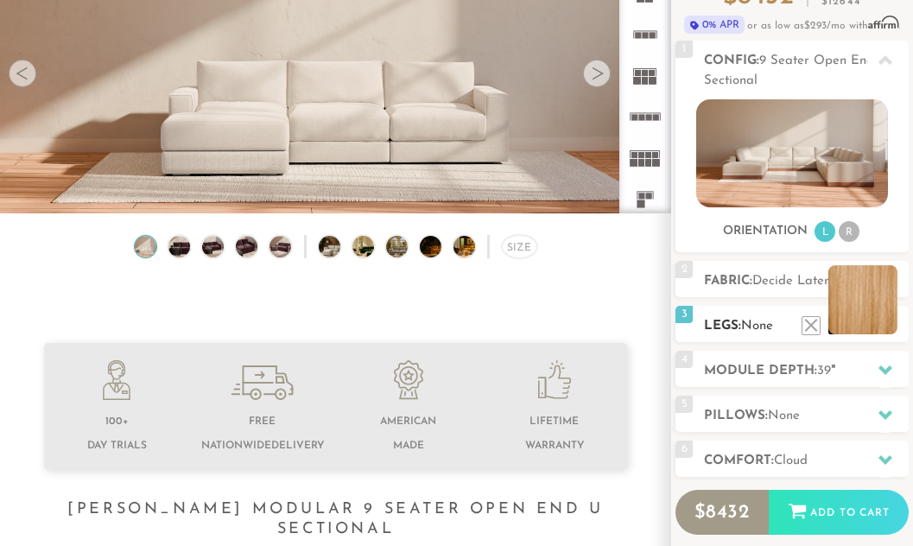
click at [885, 331] on li at bounding box center [862, 299] width 69 height 69
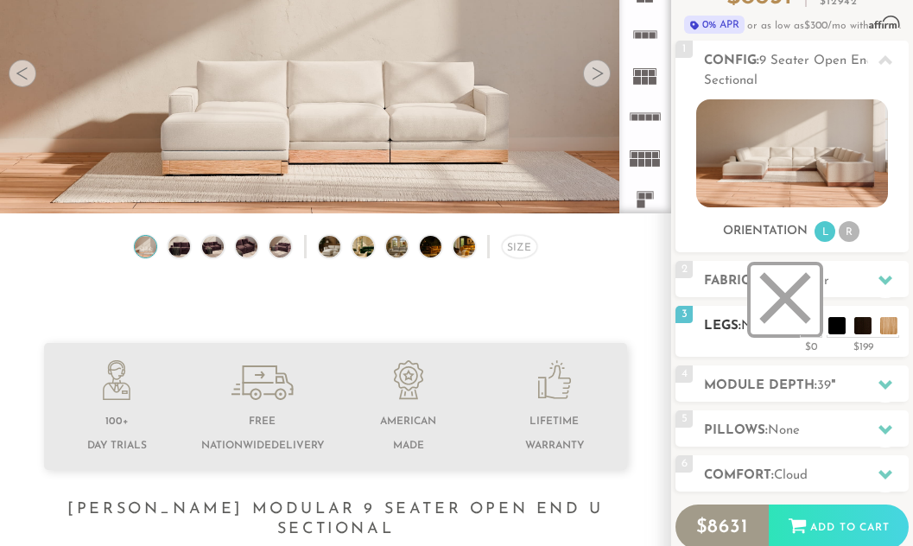
click at [808, 330] on li at bounding box center [785, 299] width 69 height 69
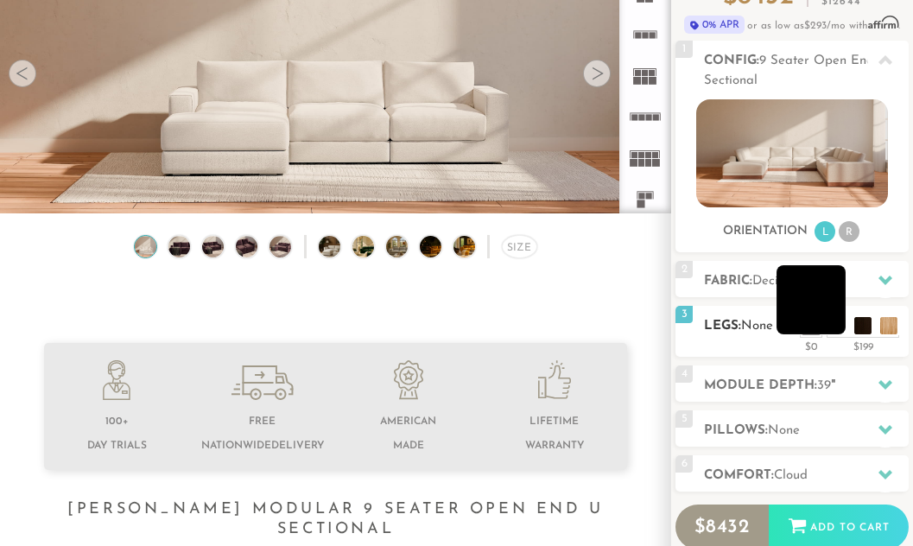
click at [841, 330] on li at bounding box center [811, 299] width 69 height 69
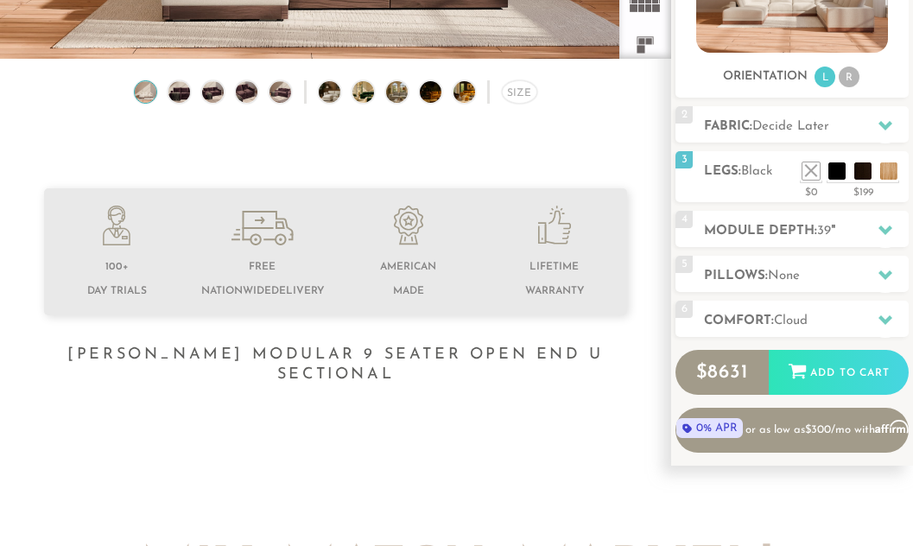
scroll to position [346, 0]
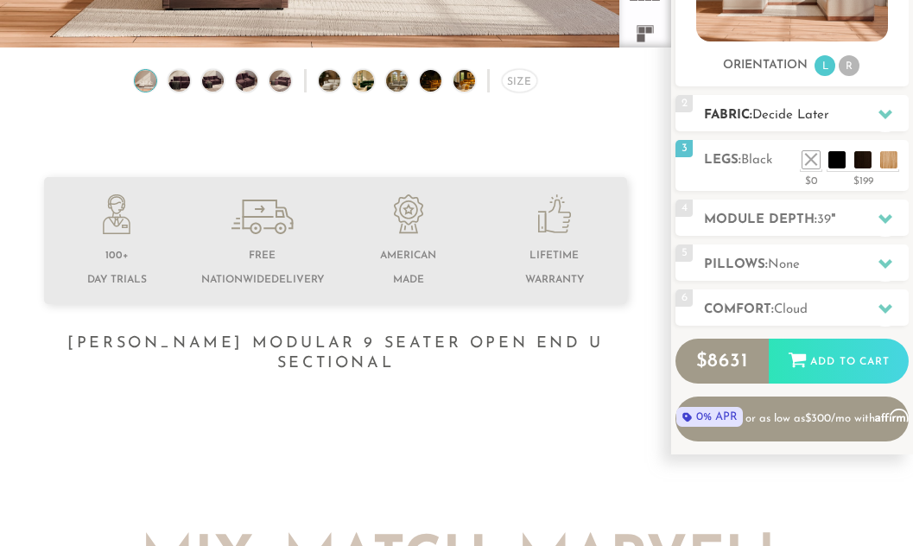
click at [756, 124] on h2 "Fabric: Decide Later" at bounding box center [806, 115] width 205 height 20
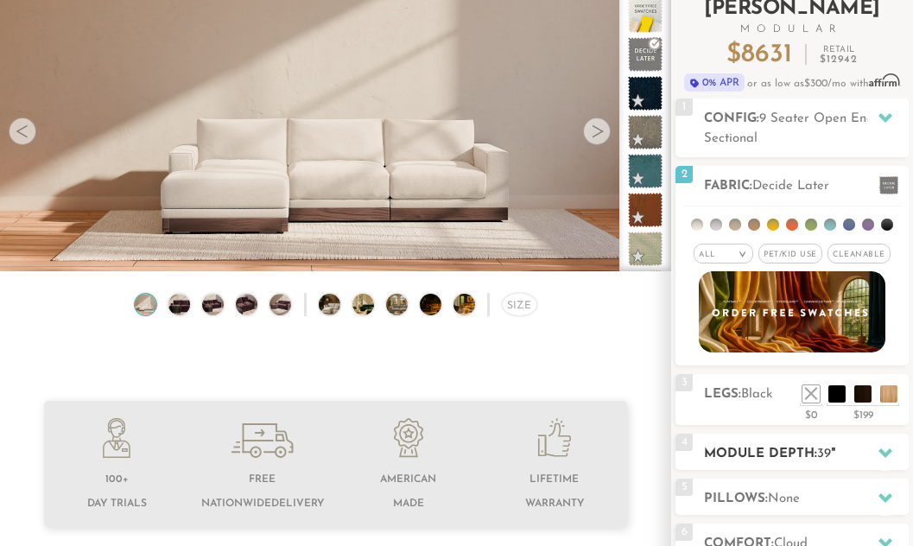
scroll to position [0, 0]
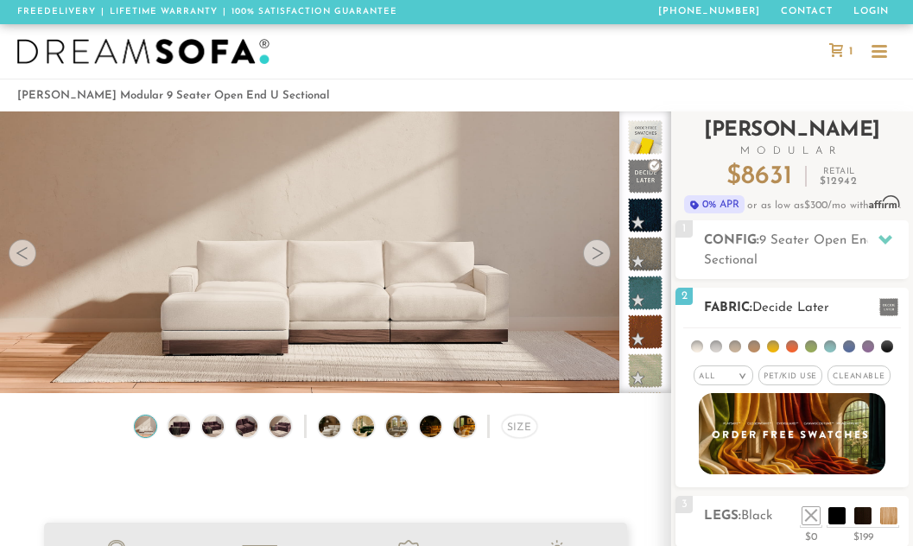
click at [739, 376] on em ">" at bounding box center [742, 376] width 13 height 9
click at [713, 441] on li "Family" at bounding box center [724, 446] width 60 height 24
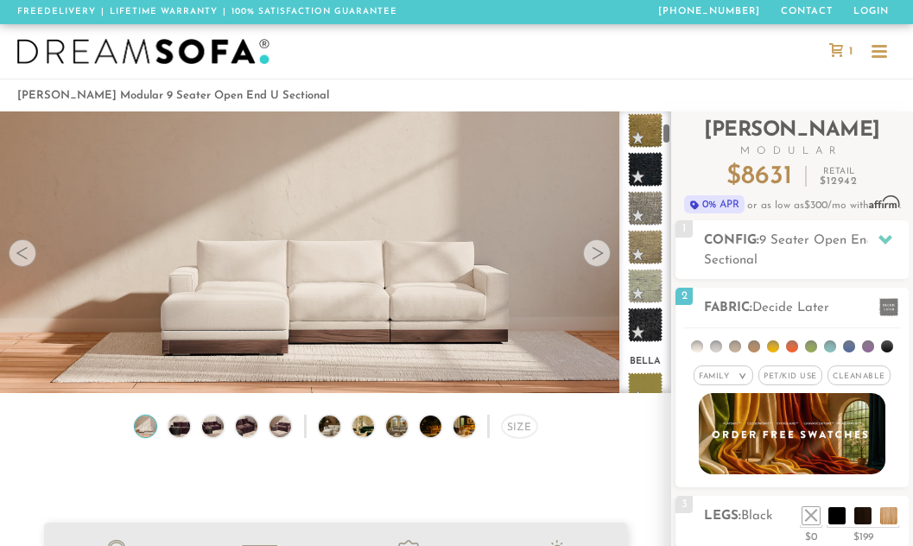
scroll to position [428, 0]
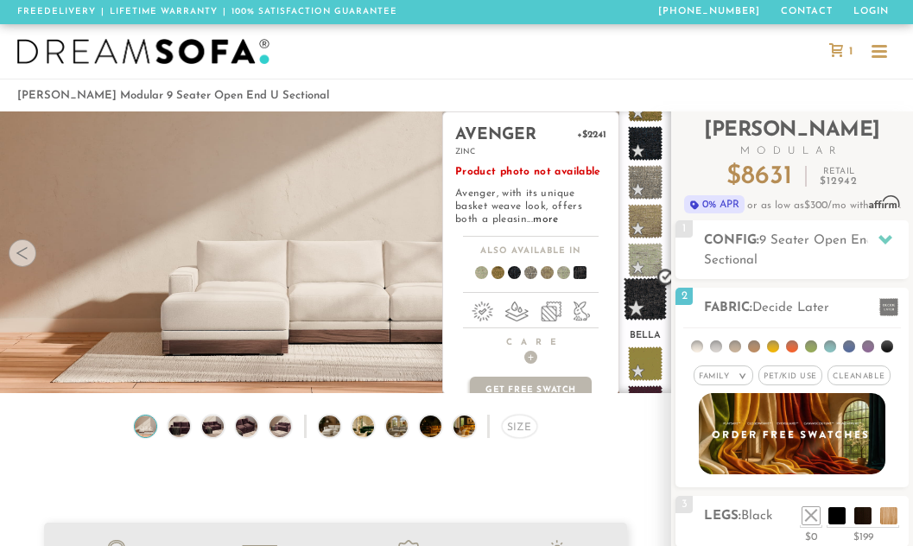
click at [648, 301] on span at bounding box center [645, 298] width 43 height 43
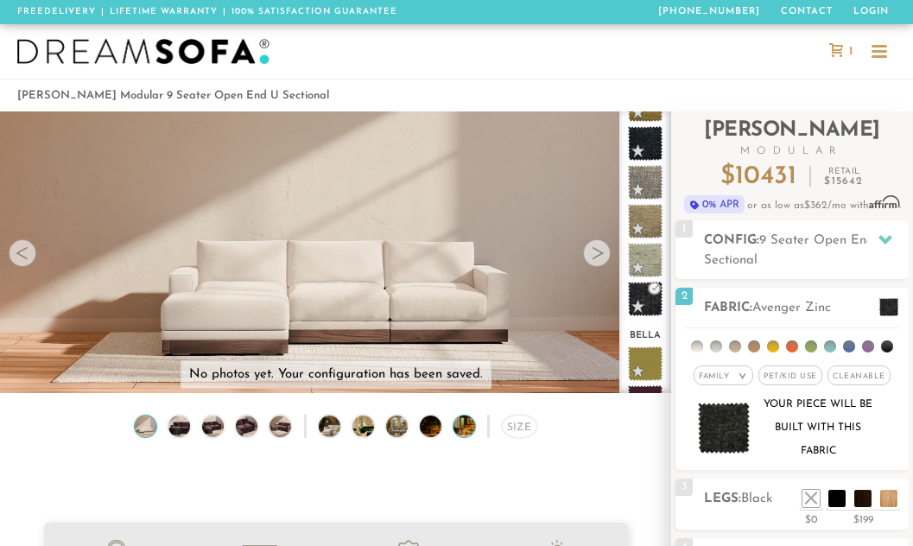
click at [458, 428] on img at bounding box center [472, 426] width 39 height 22
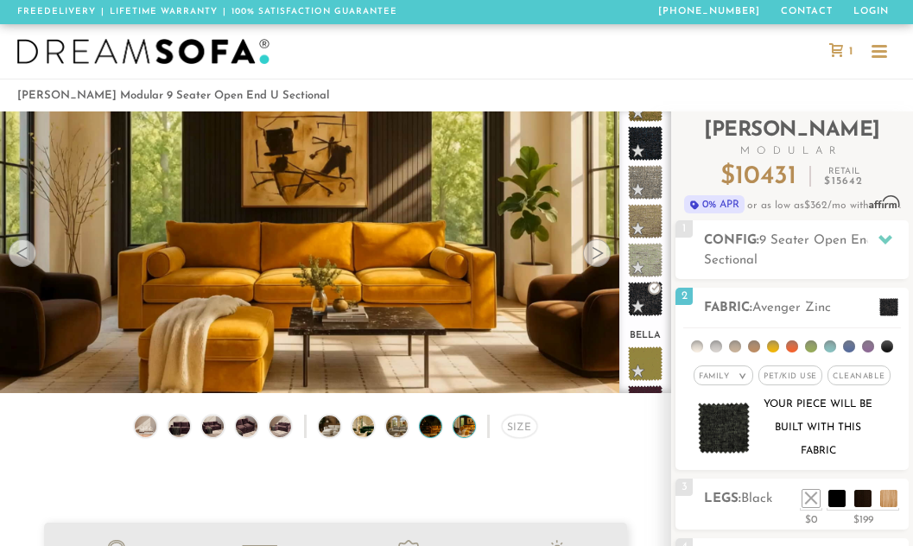
click at [421, 427] on img at bounding box center [439, 426] width 39 height 22
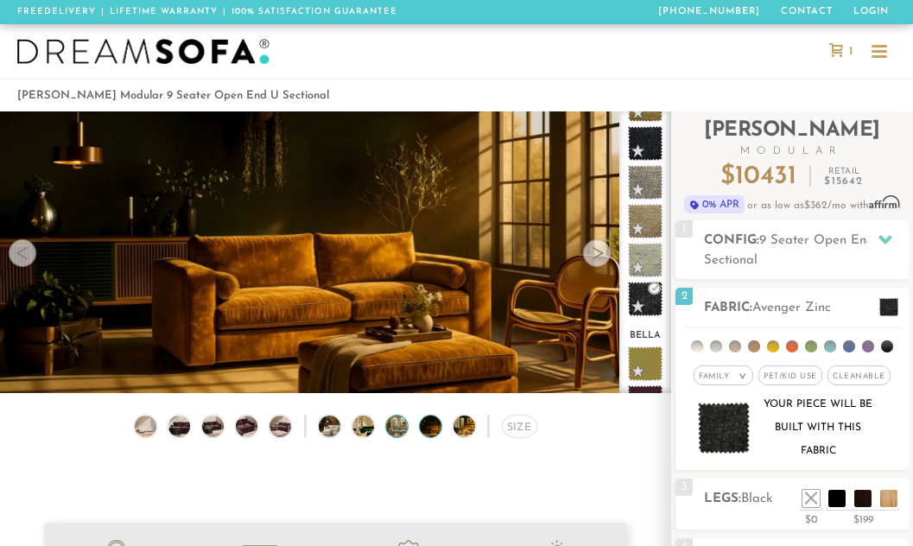
click at [396, 430] on img at bounding box center [405, 426] width 39 height 22
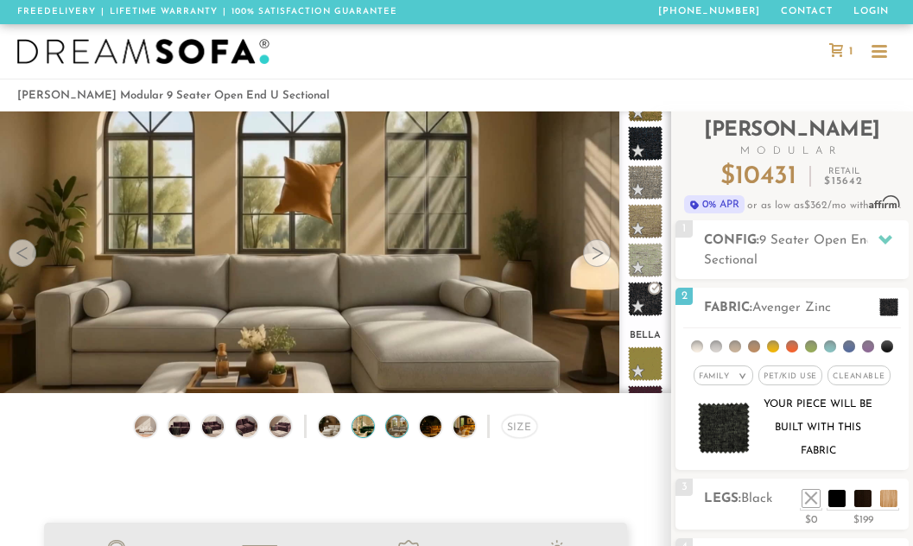
click at [364, 433] on img at bounding box center [371, 426] width 39 height 22
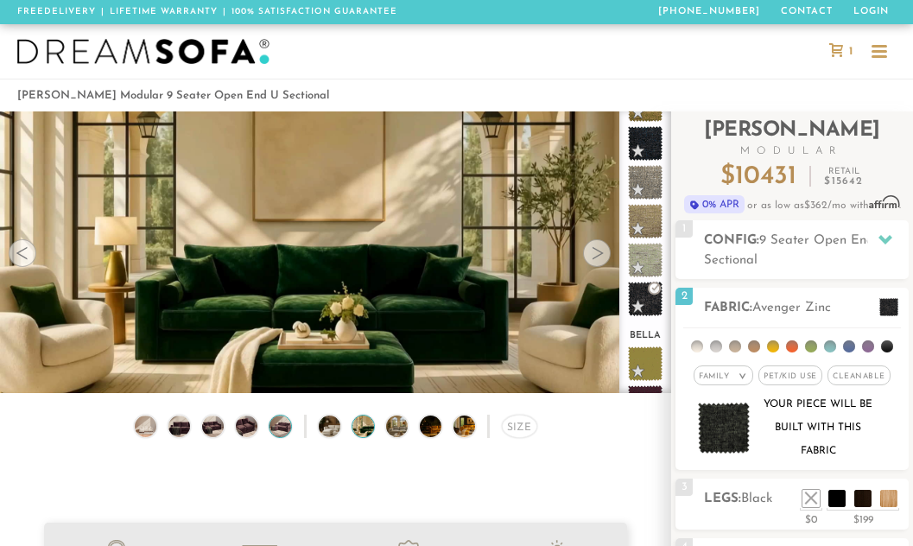
click at [278, 432] on img at bounding box center [280, 426] width 26 height 22
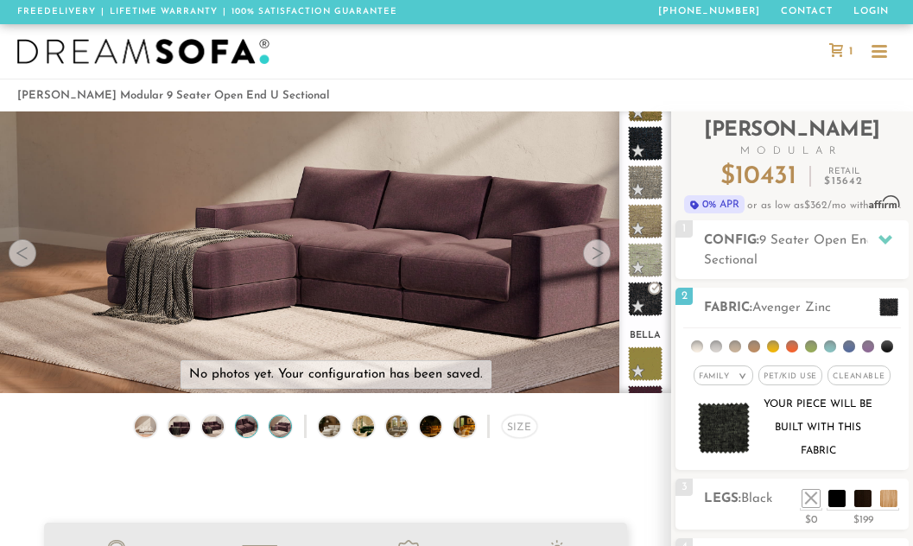
click at [248, 433] on img at bounding box center [246, 426] width 26 height 22
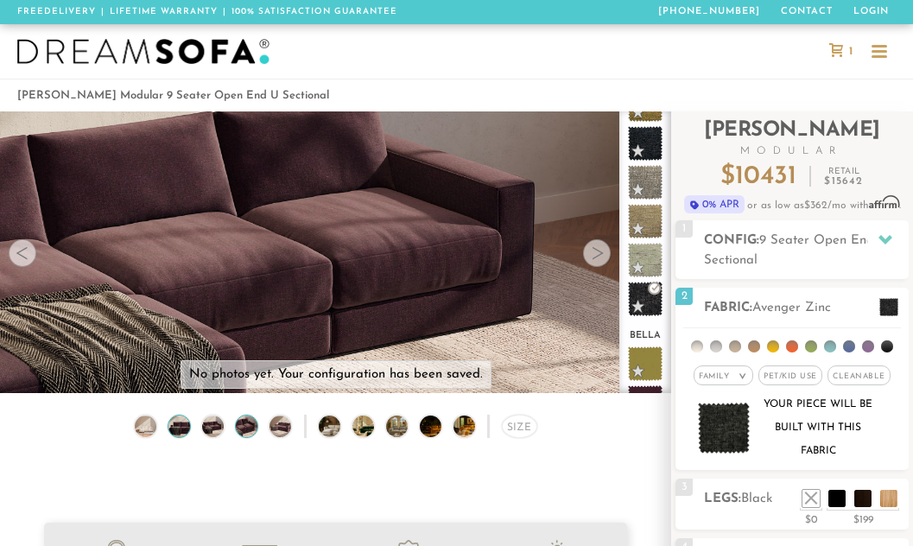
click at [168, 425] on img at bounding box center [180, 426] width 26 height 22
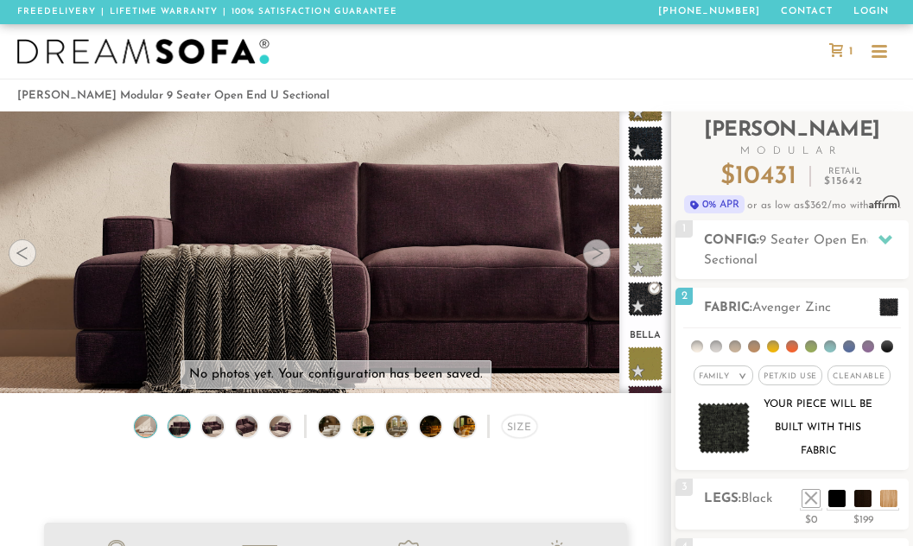
click at [149, 428] on img at bounding box center [146, 426] width 26 height 22
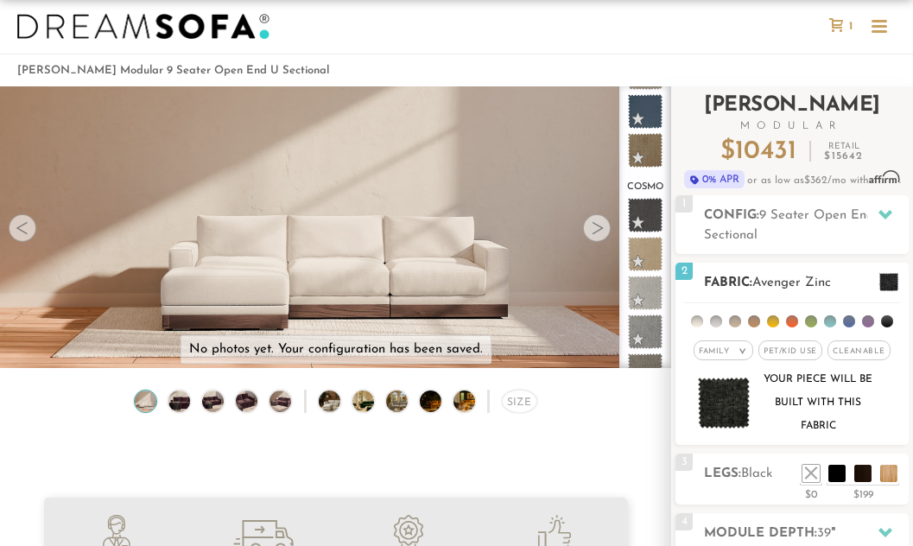
scroll to position [12, 0]
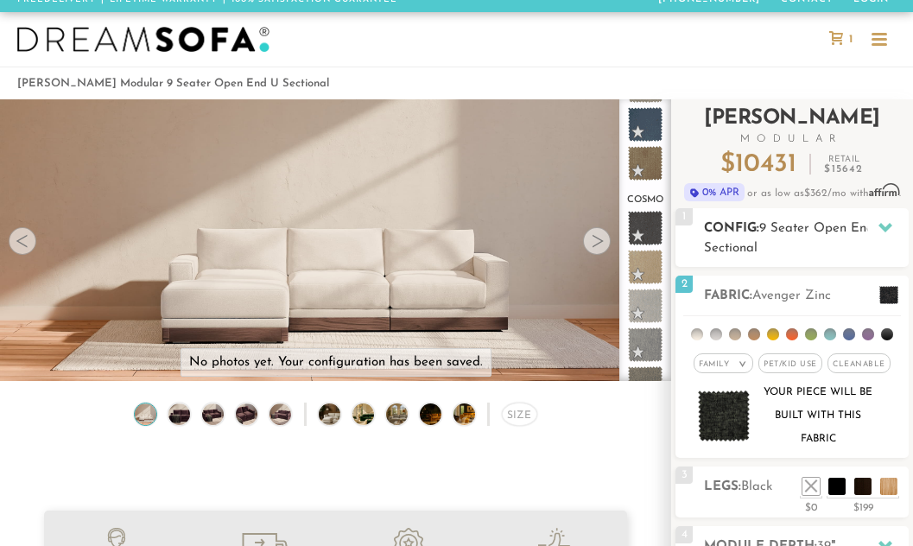
click at [800, 233] on span "9 Seater Open End U Sectional" at bounding box center [796, 238] width 184 height 33
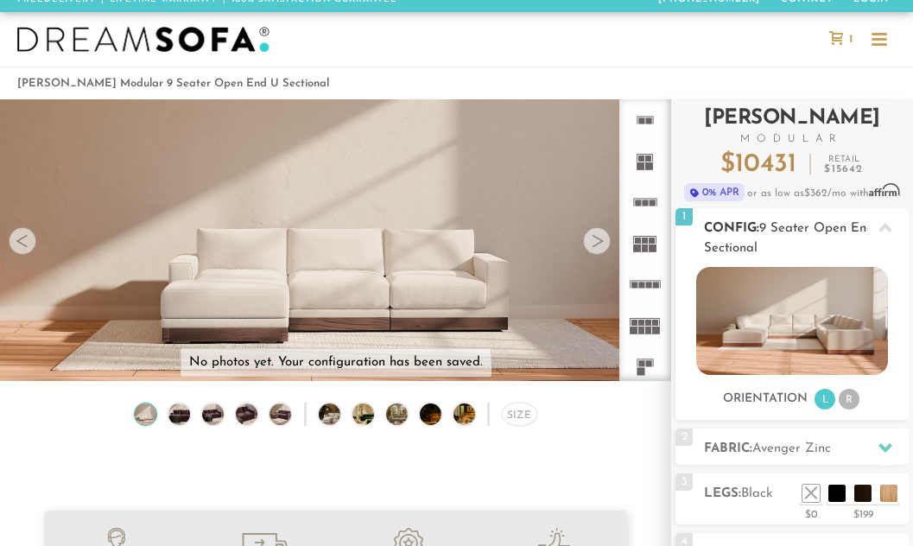
click at [846, 400] on li "R" at bounding box center [849, 399] width 21 height 21
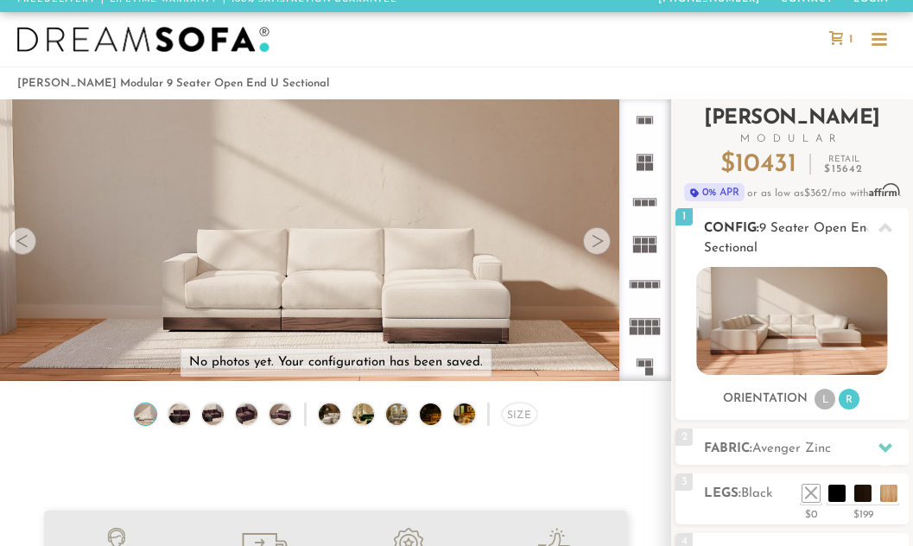
click at [824, 400] on li "L" at bounding box center [825, 399] width 21 height 21
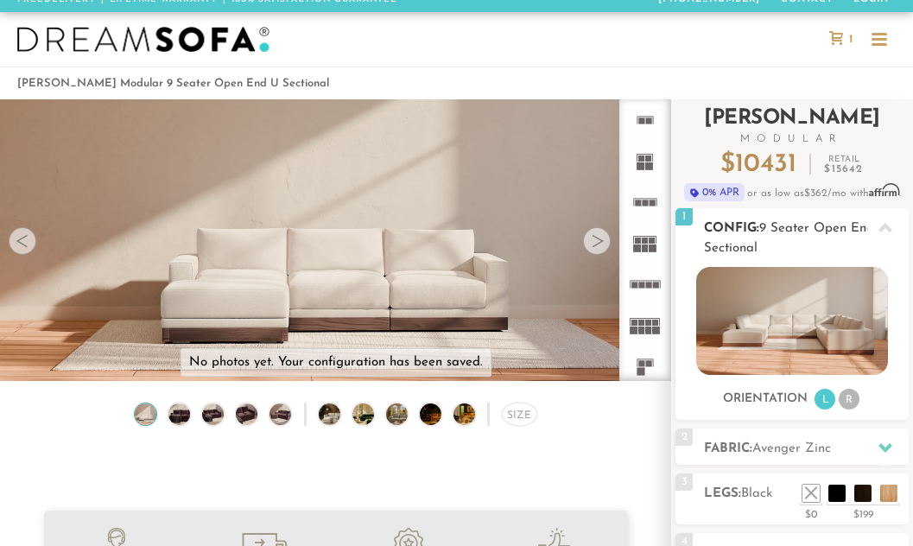
click at [845, 399] on li "R" at bounding box center [849, 399] width 21 height 21
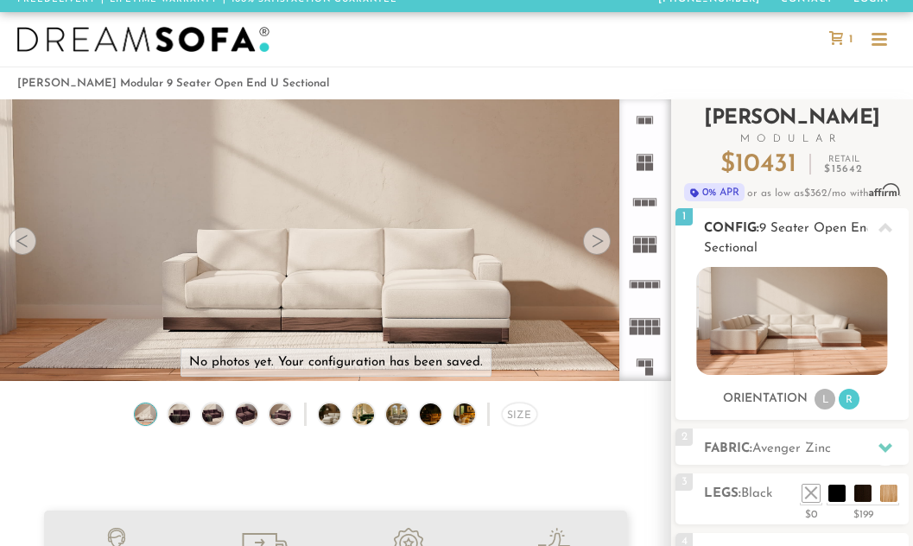
click at [763, 322] on img at bounding box center [791, 321] width 191 height 108
click at [823, 400] on li "L" at bounding box center [825, 399] width 21 height 21
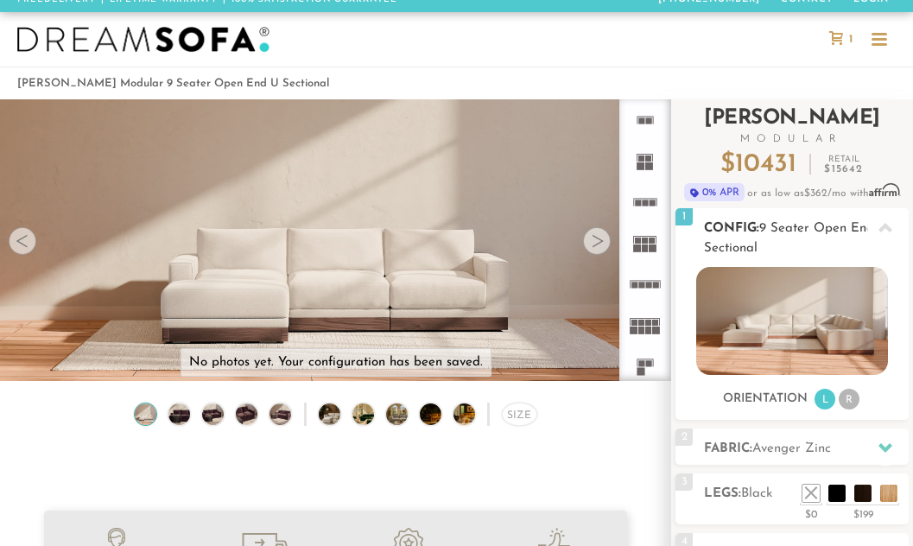
click at [852, 402] on li "R" at bounding box center [849, 399] width 21 height 21
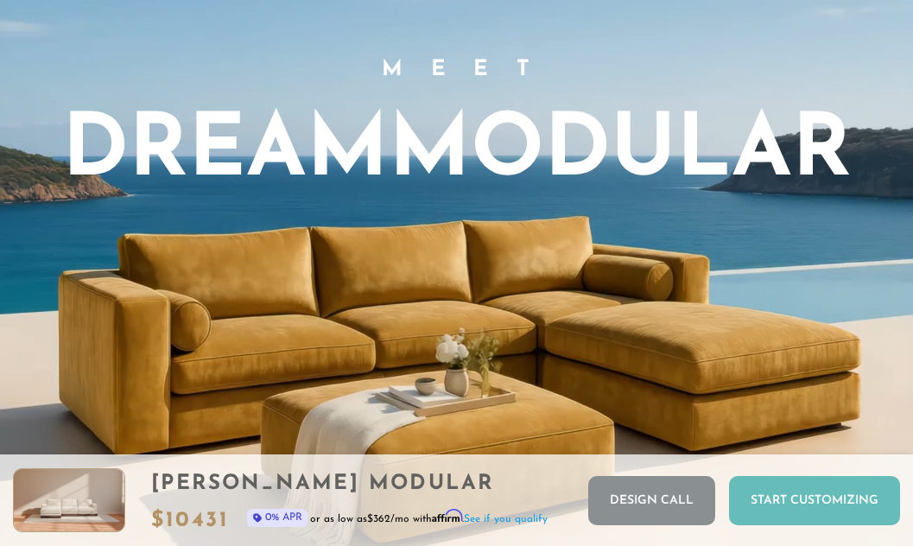
scroll to position [1147, 0]
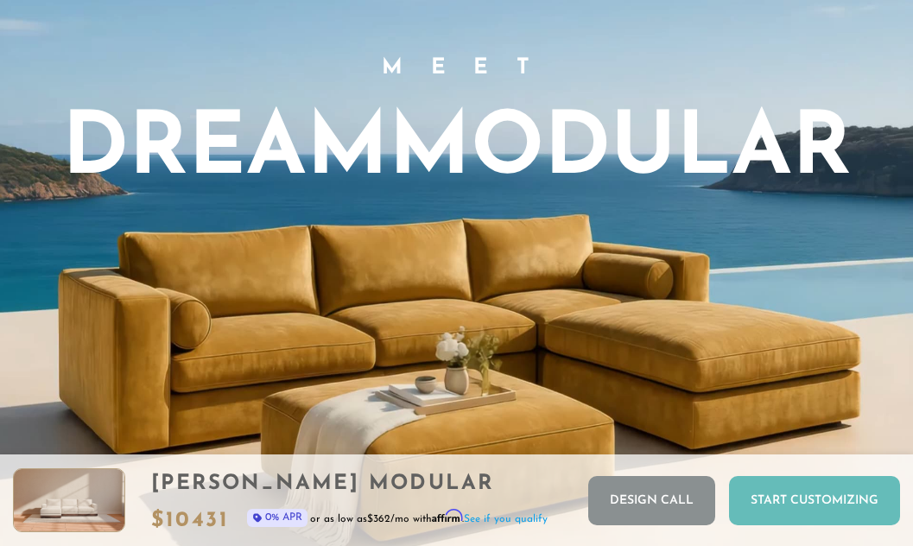
click at [815, 494] on div "Start Customizing" at bounding box center [814, 500] width 171 height 49
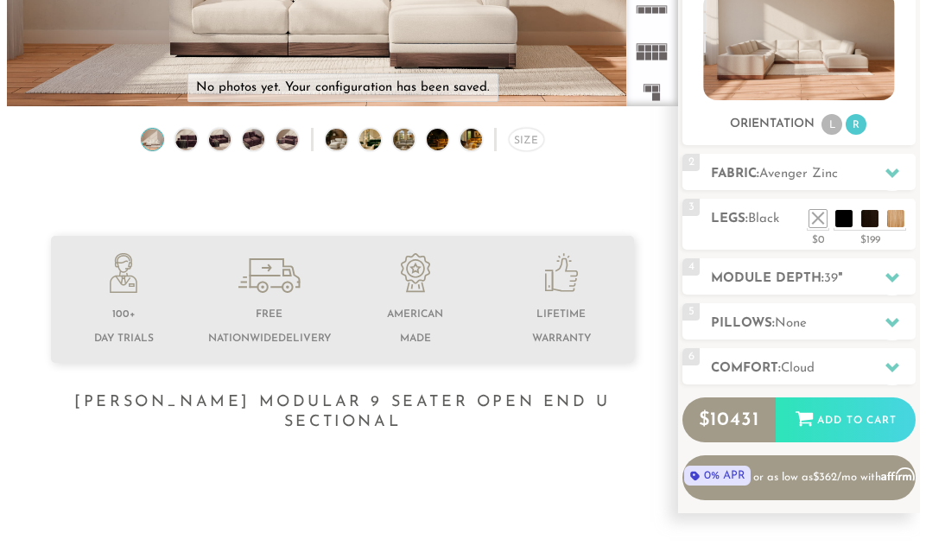
scroll to position [0, 0]
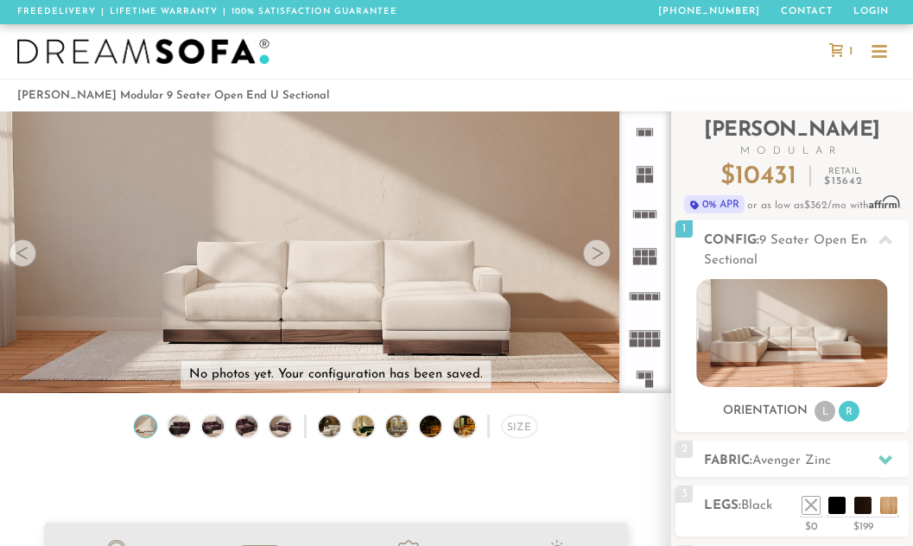
click at [393, 261] on img at bounding box center [335, 170] width 671 height 224
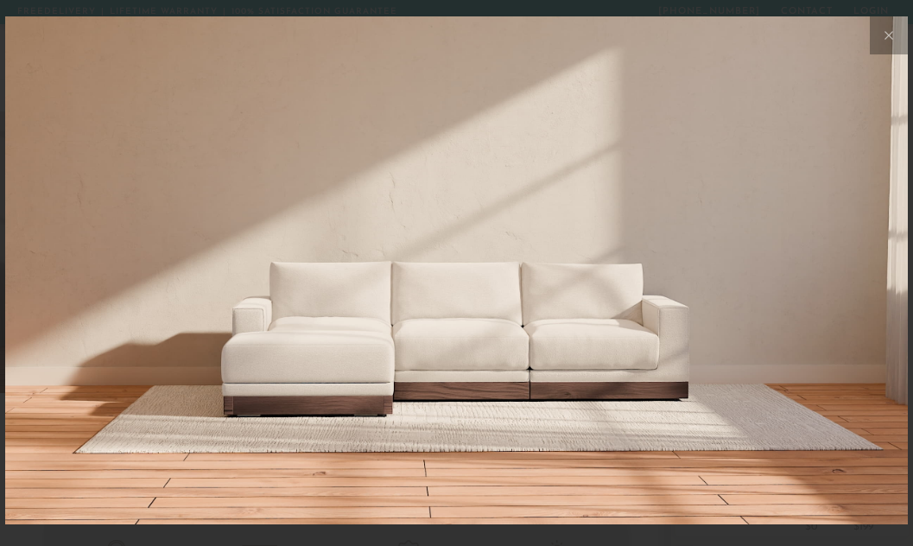
scroll to position [17036, 913]
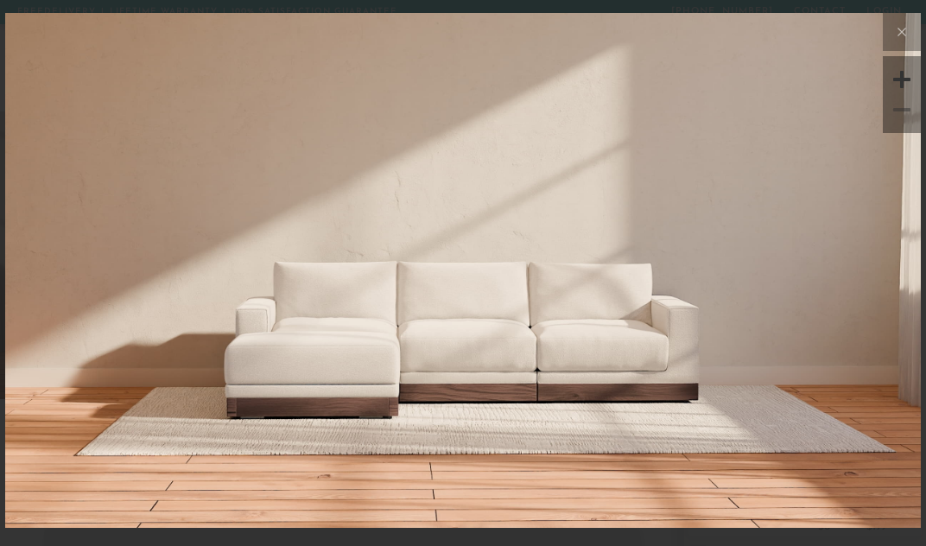
click at [901, 76] on div at bounding box center [902, 80] width 26 height 26
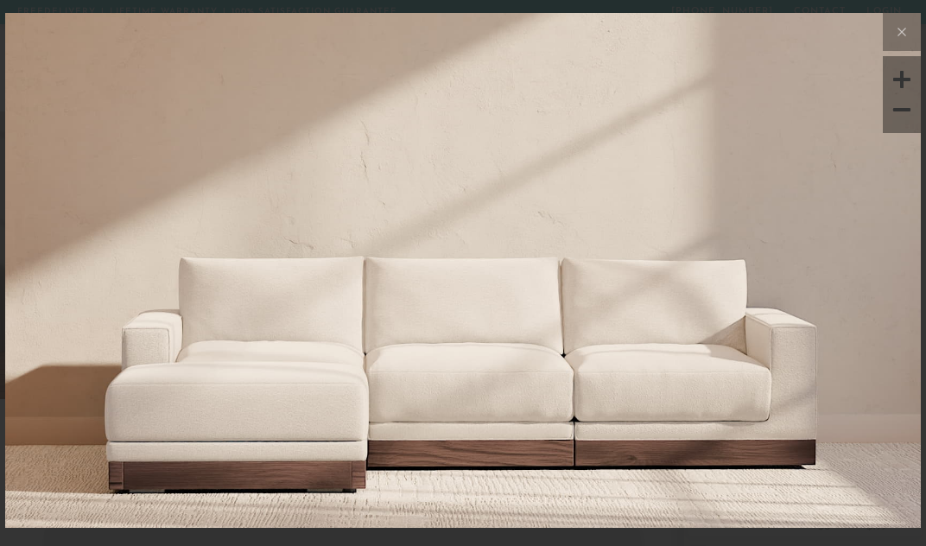
click at [905, 115] on div at bounding box center [902, 110] width 26 height 26
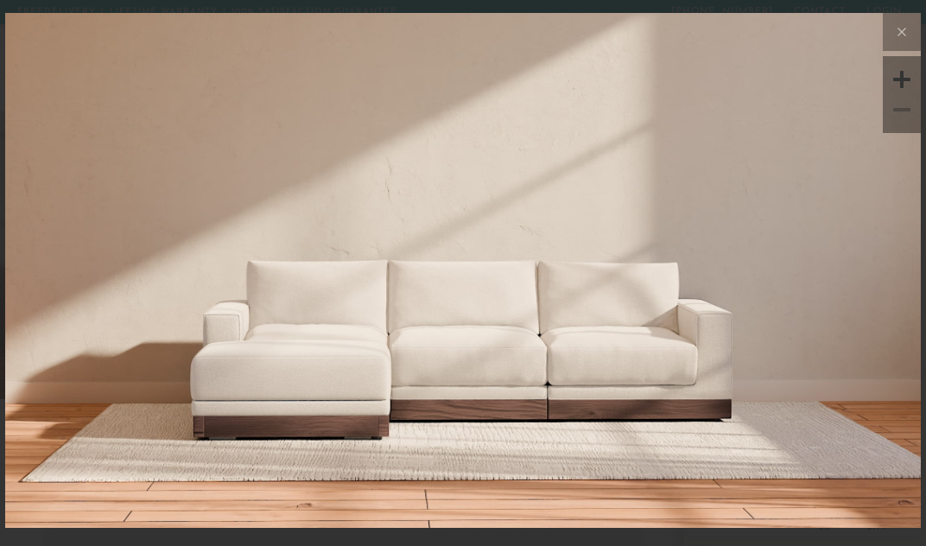
click at [905, 115] on div at bounding box center [902, 110] width 26 height 26
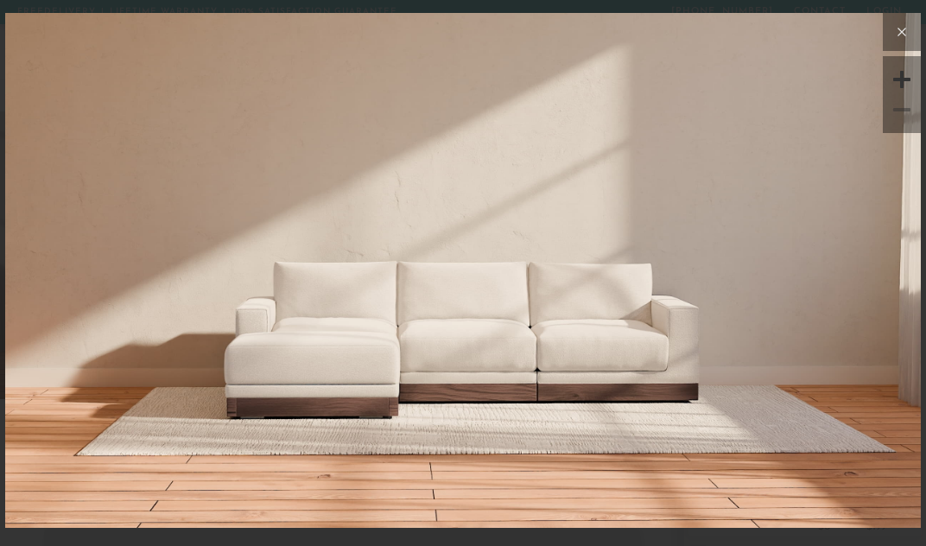
click at [903, 32] on icon at bounding box center [901, 32] width 21 height 21
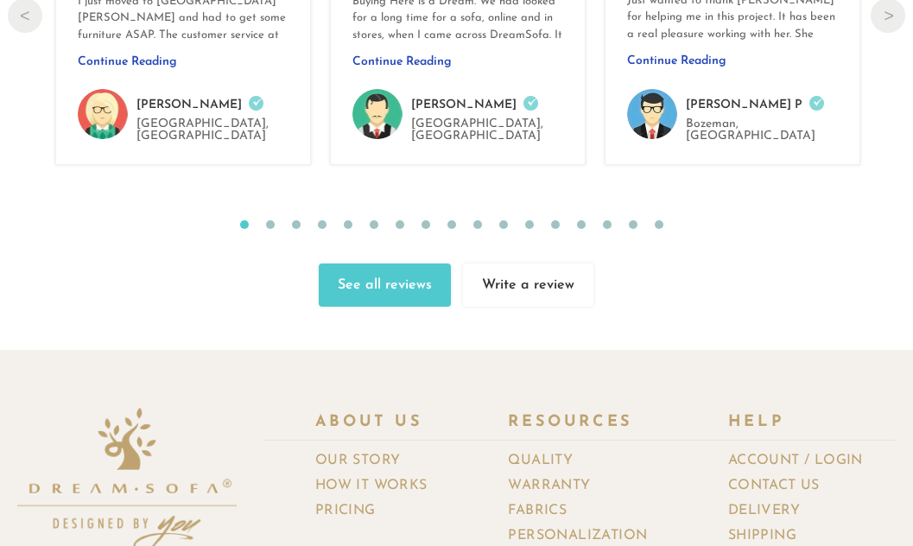
scroll to position [16514, 0]
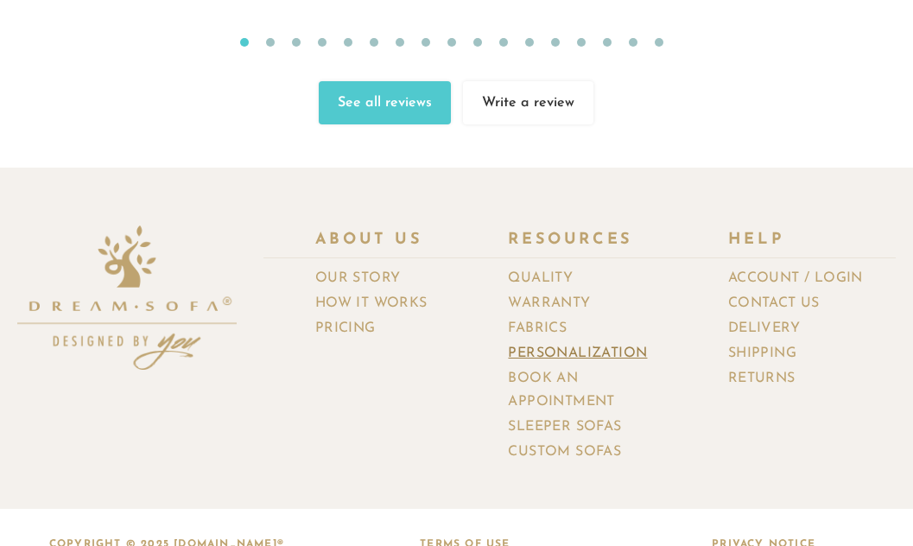
click at [531, 341] on link "Personalization" at bounding box center [584, 353] width 152 height 25
